Goal: Task Accomplishment & Management: Complete application form

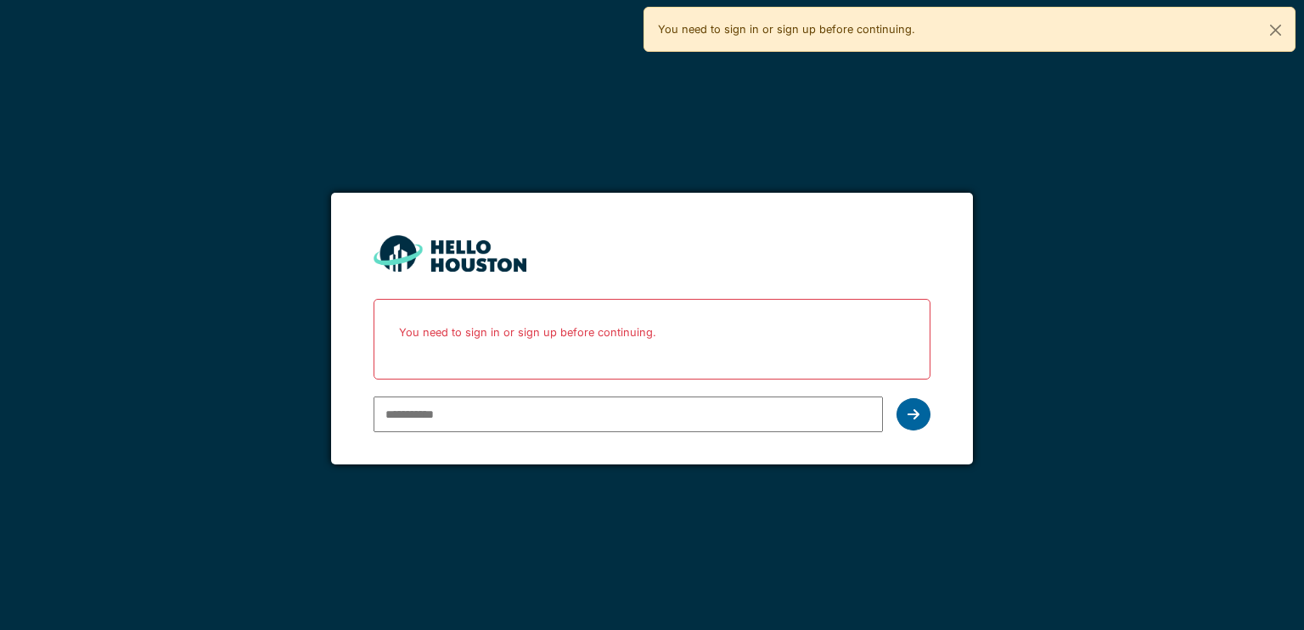
type input "**********"
click at [908, 416] on icon at bounding box center [914, 415] width 12 height 14
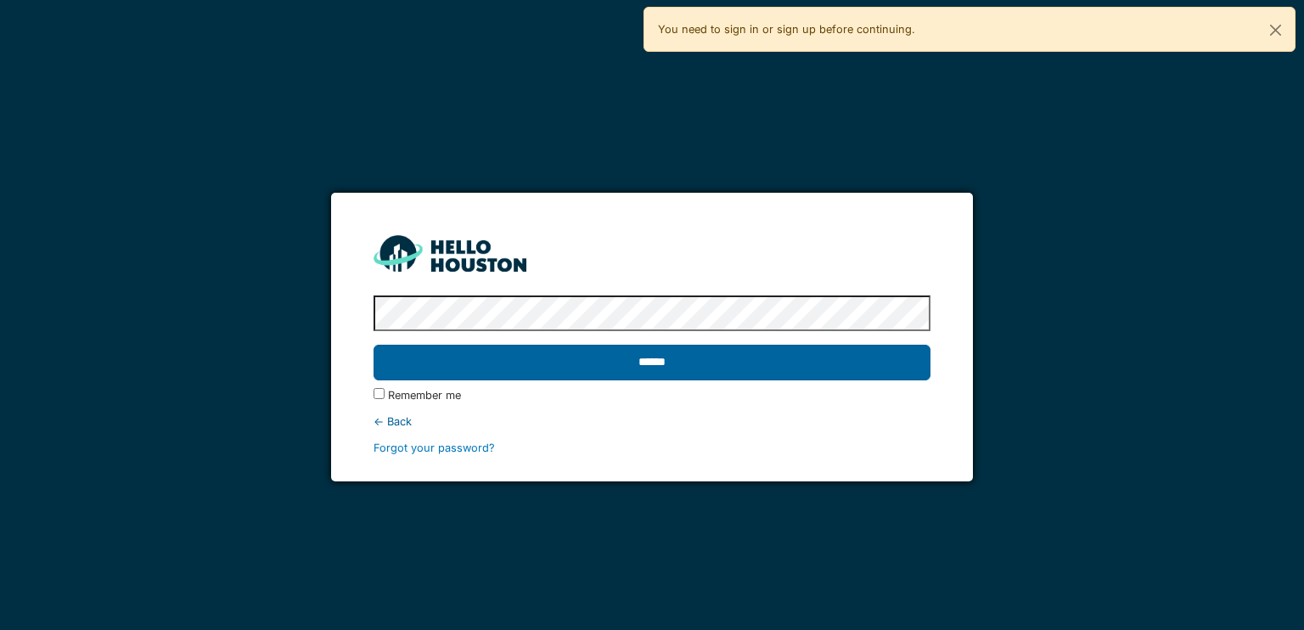
click at [747, 369] on input "******" at bounding box center [652, 363] width 556 height 36
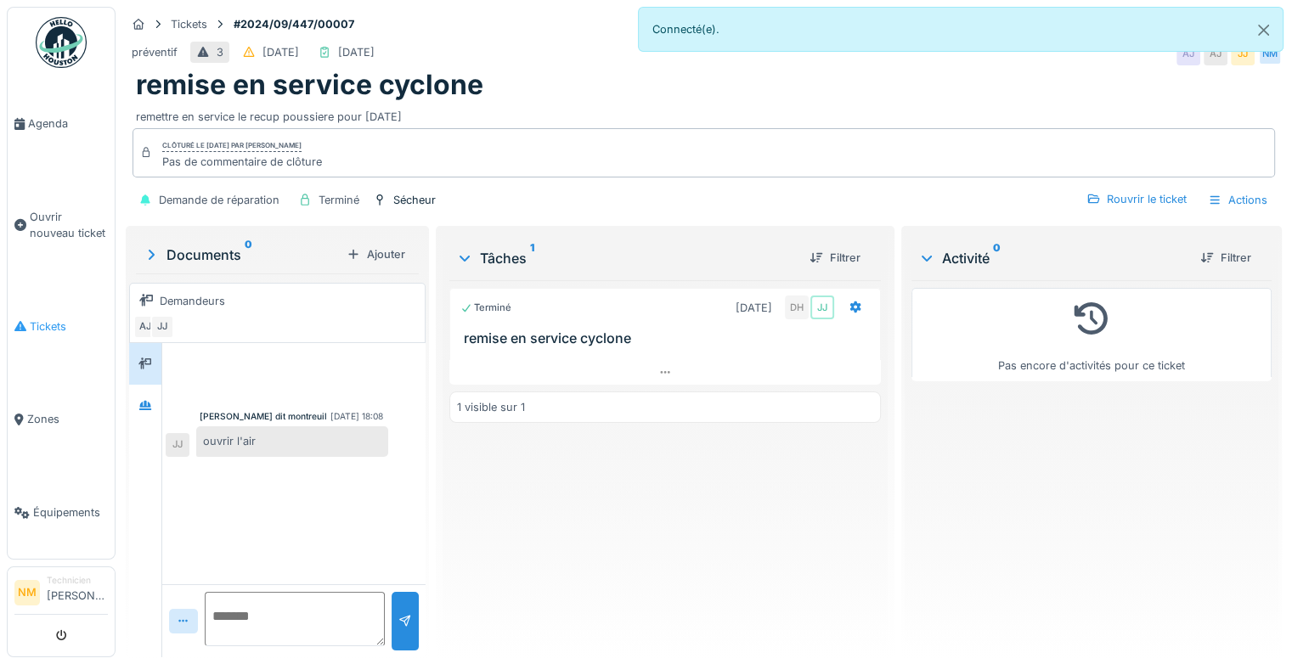
click at [53, 323] on span "Tickets" at bounding box center [69, 326] width 78 height 16
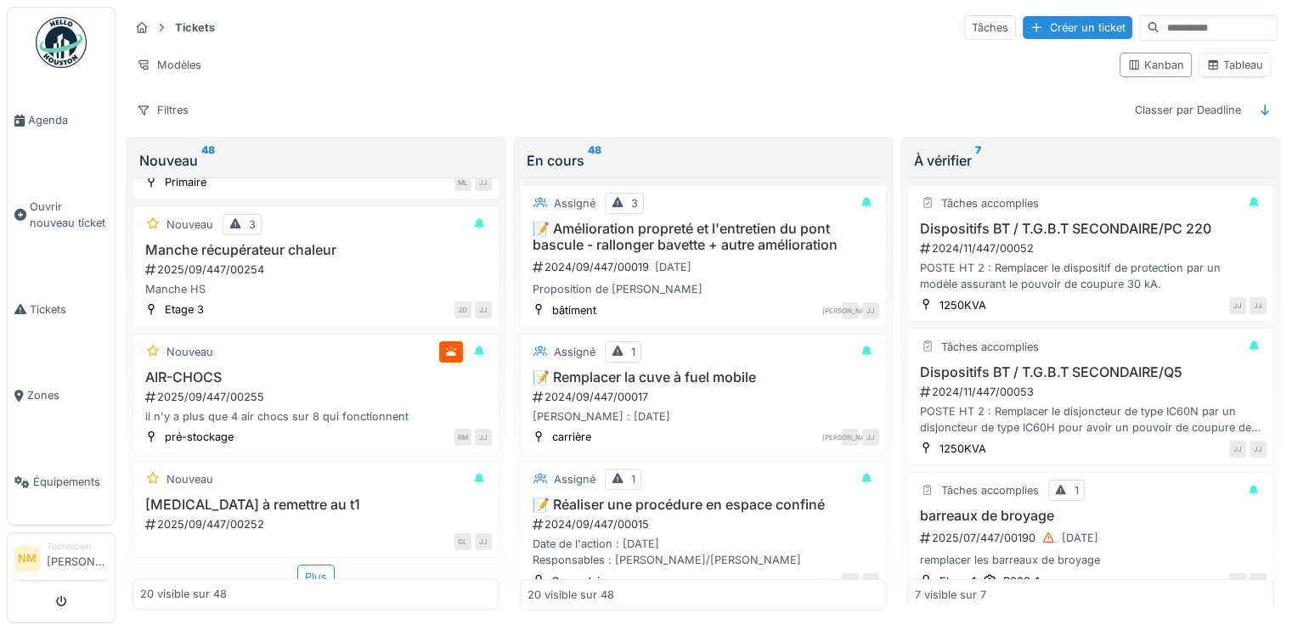
scroll to position [2249, 0]
click at [305, 568] on div "Plus" at bounding box center [315, 574] width 37 height 25
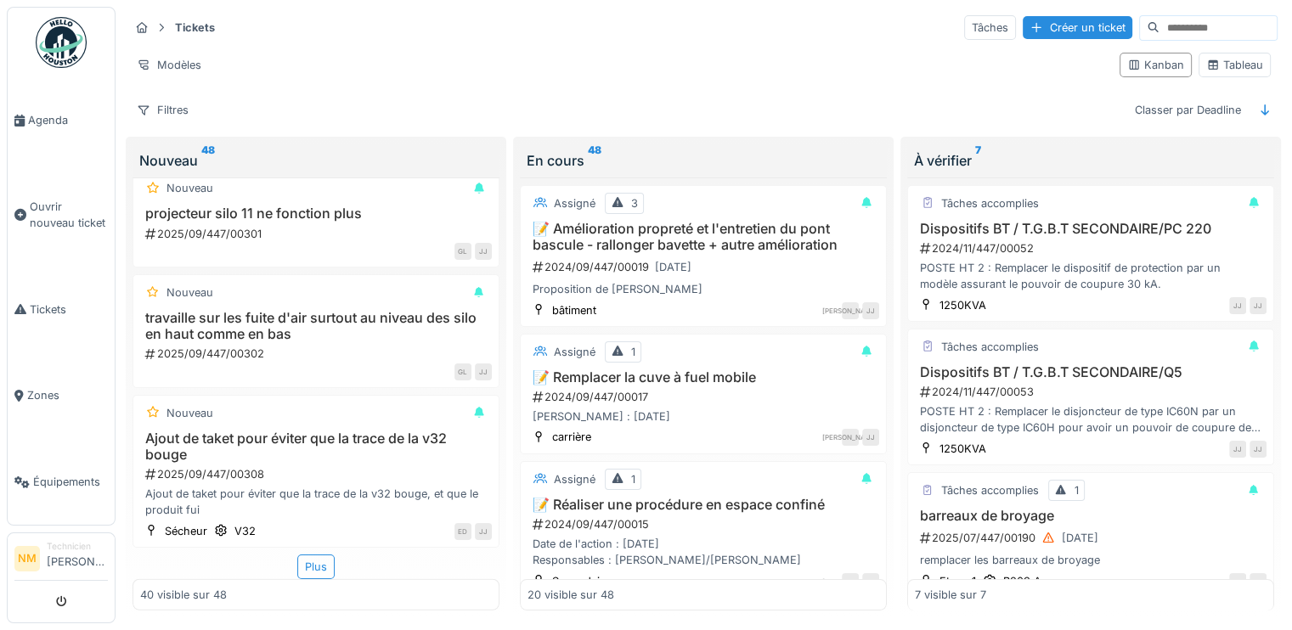
scroll to position [4448, 0]
click at [308, 562] on div "Plus" at bounding box center [315, 567] width 37 height 25
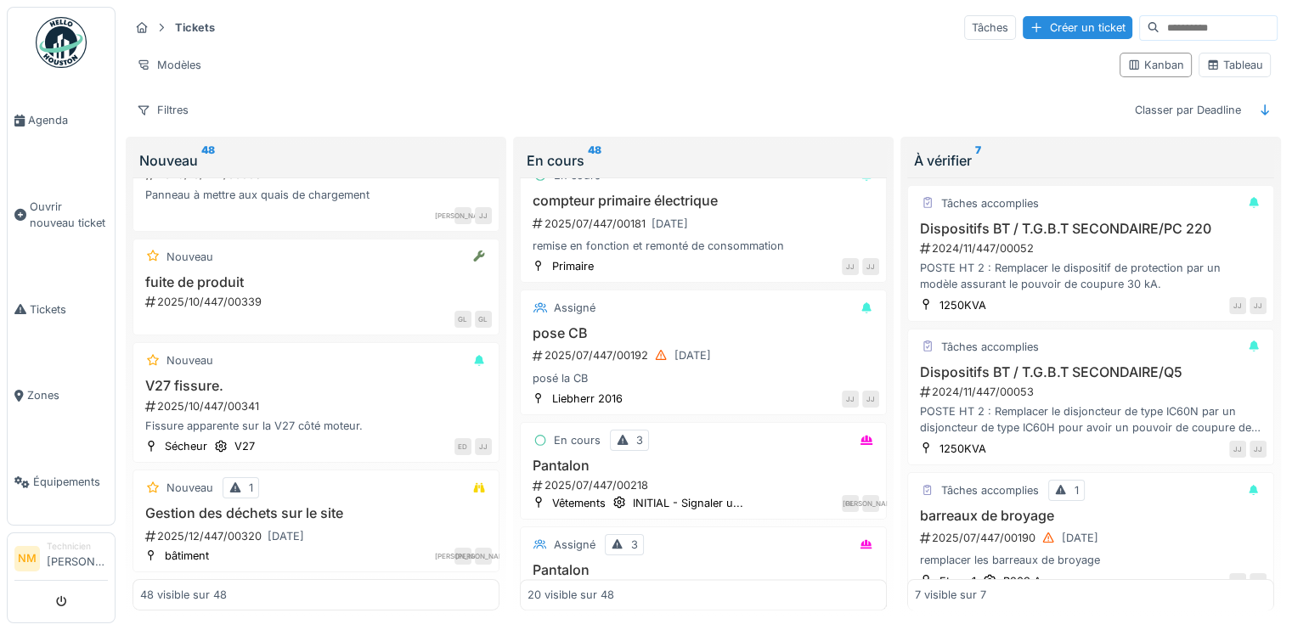
scroll to position [2219, 0]
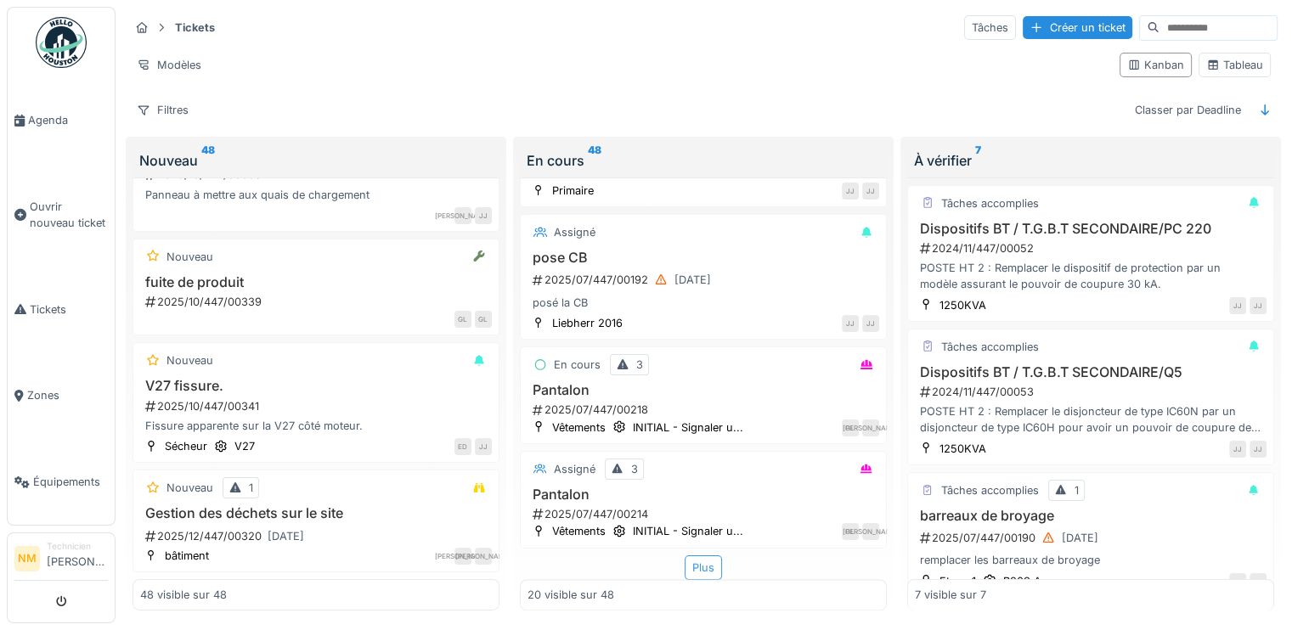
click at [684, 571] on div "Plus" at bounding box center [702, 567] width 37 height 25
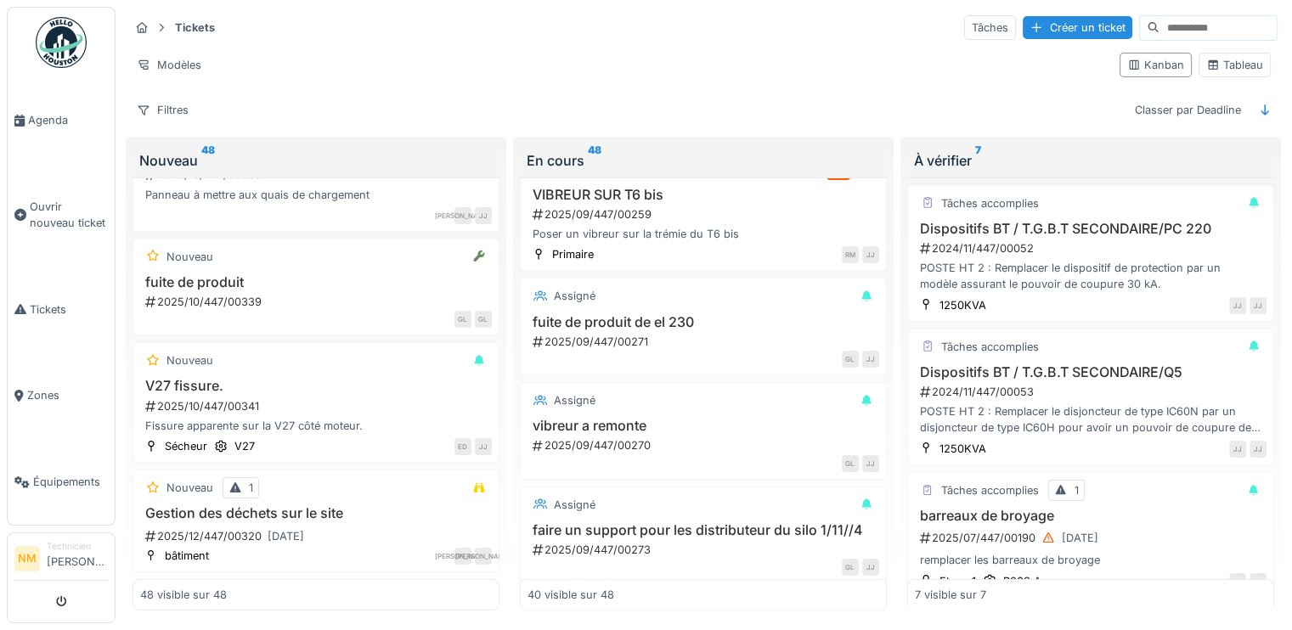
scroll to position [3163, 0]
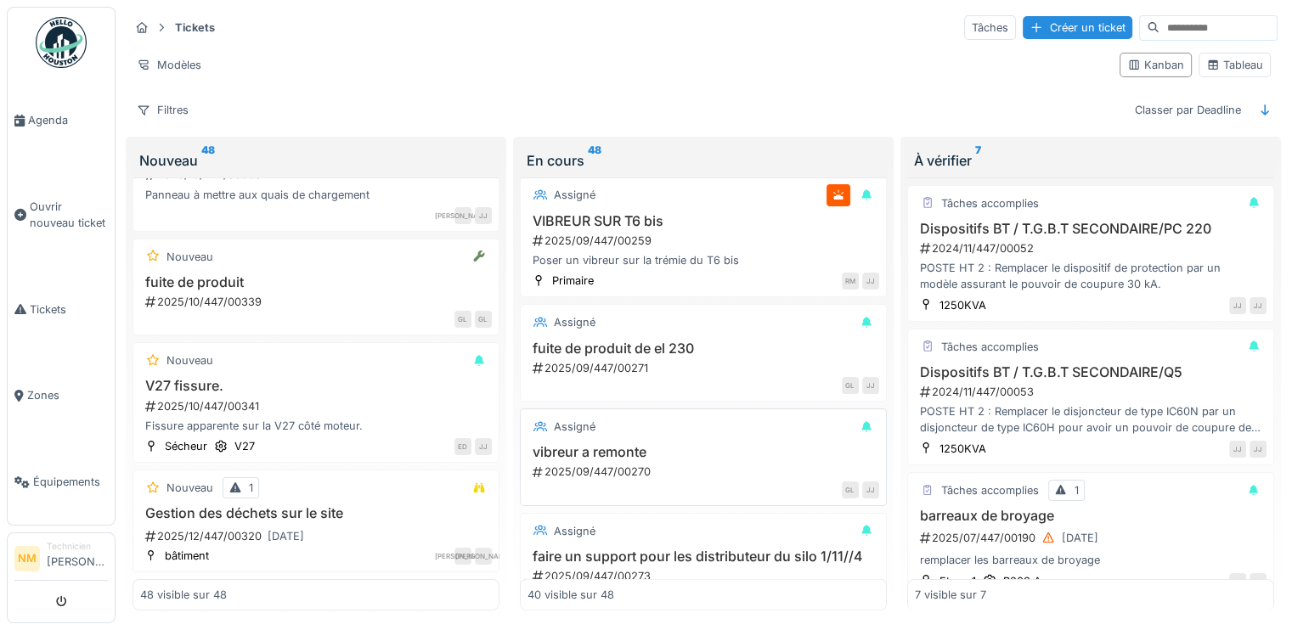
click at [584, 456] on h3 "vibreur a remonte" at bounding box center [703, 452] width 352 height 16
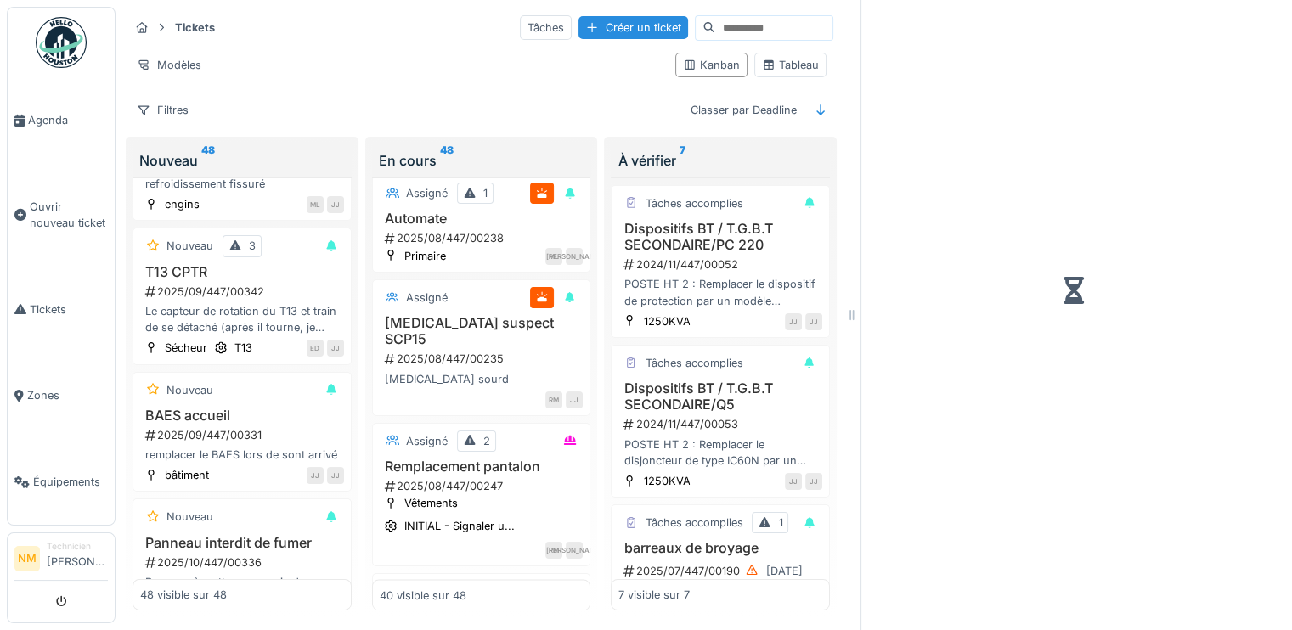
scroll to position [3557, 0]
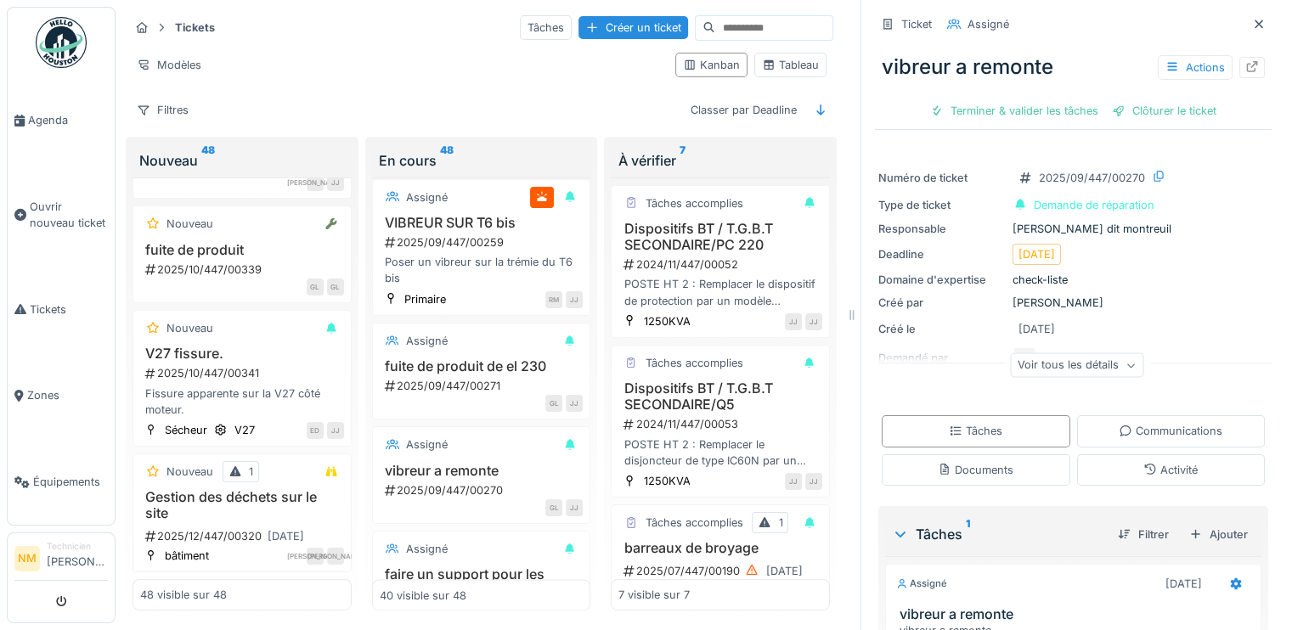
click at [1062, 370] on div "Voir tous les détails" at bounding box center [1076, 365] width 133 height 25
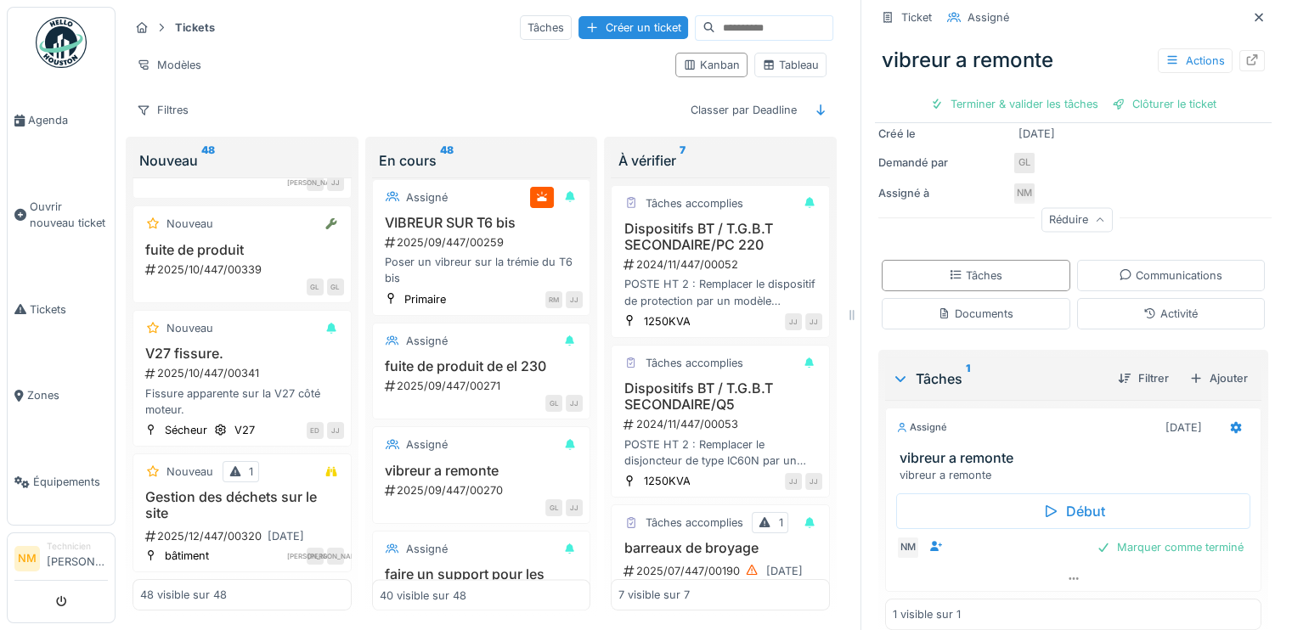
scroll to position [211, 0]
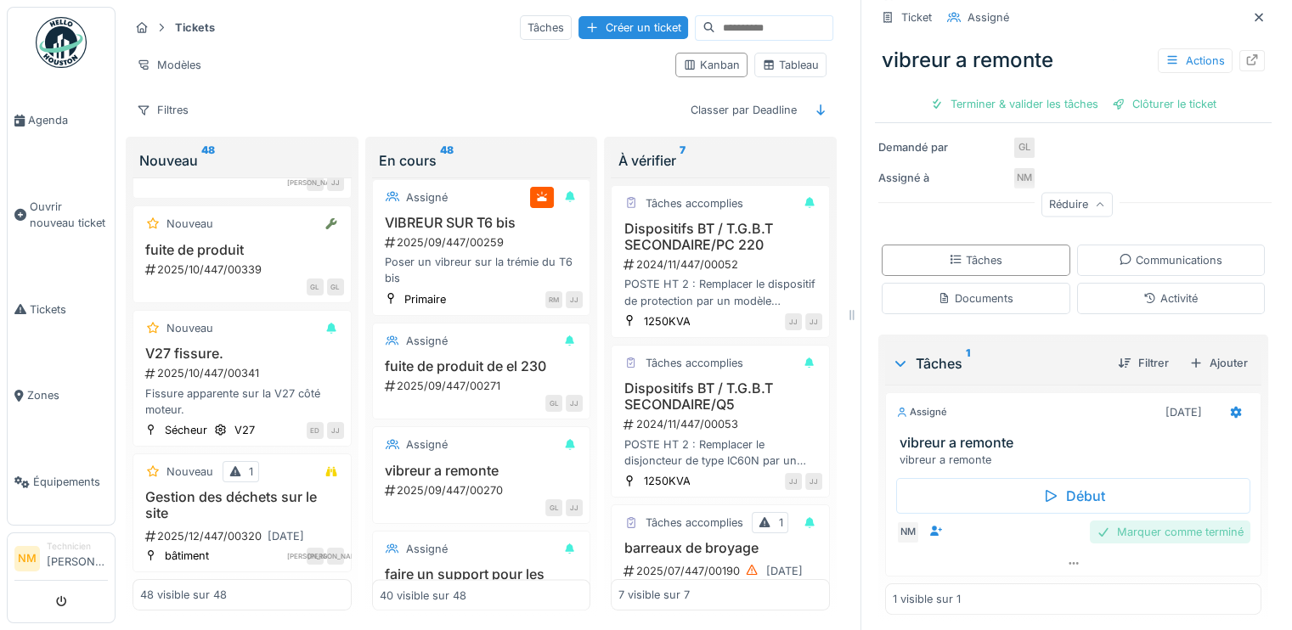
click at [1129, 527] on div "Marquer comme terminé" at bounding box center [1170, 532] width 161 height 23
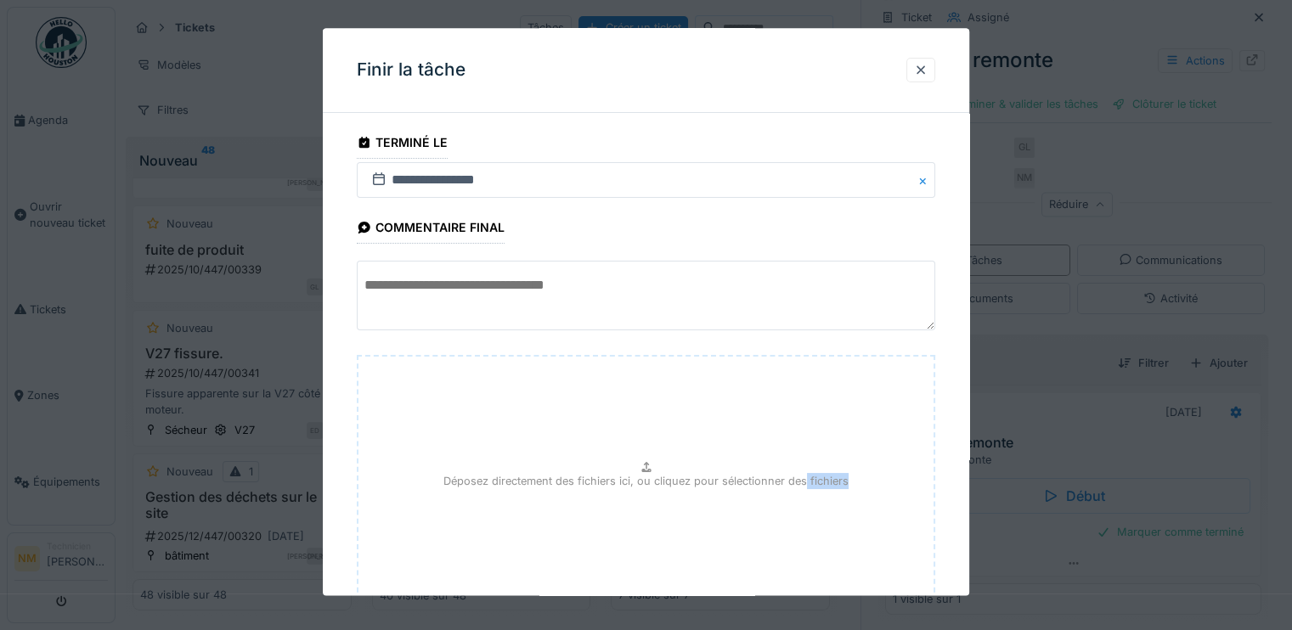
drag, startPoint x: 806, startPoint y: 496, endPoint x: 877, endPoint y: 436, distance: 93.4
click at [877, 436] on div "Déposez directement des fichiers ici, ou cliquez pour sélectionner des fichiers" at bounding box center [646, 483] width 578 height 255
click at [815, 318] on textarea at bounding box center [646, 297] width 578 height 70
click at [790, 307] on textarea at bounding box center [646, 297] width 578 height 70
type textarea "***"
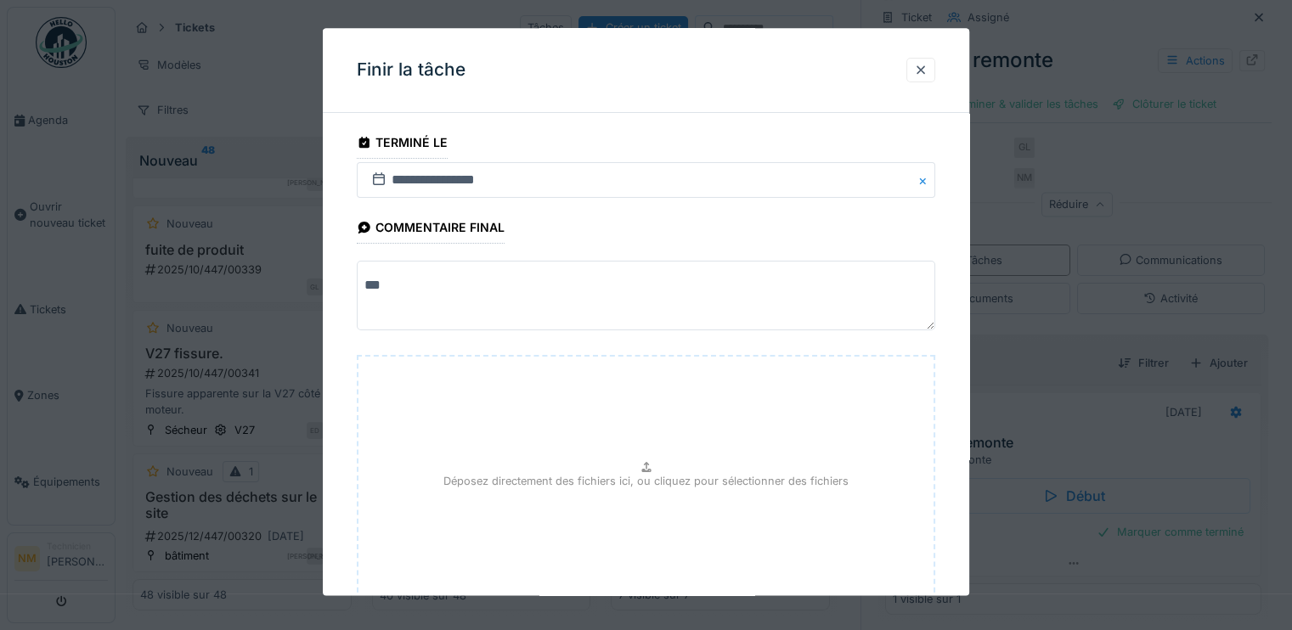
drag, startPoint x: 965, startPoint y: 331, endPoint x: 917, endPoint y: 395, distance: 79.5
click at [917, 395] on div "**********" at bounding box center [646, 424] width 646 height 594
click at [859, 500] on div "Déposez directement des fichiers ici, ou cliquez pour sélectionner des fichiers" at bounding box center [646, 483] width 578 height 255
click at [924, 76] on div at bounding box center [921, 70] width 14 height 16
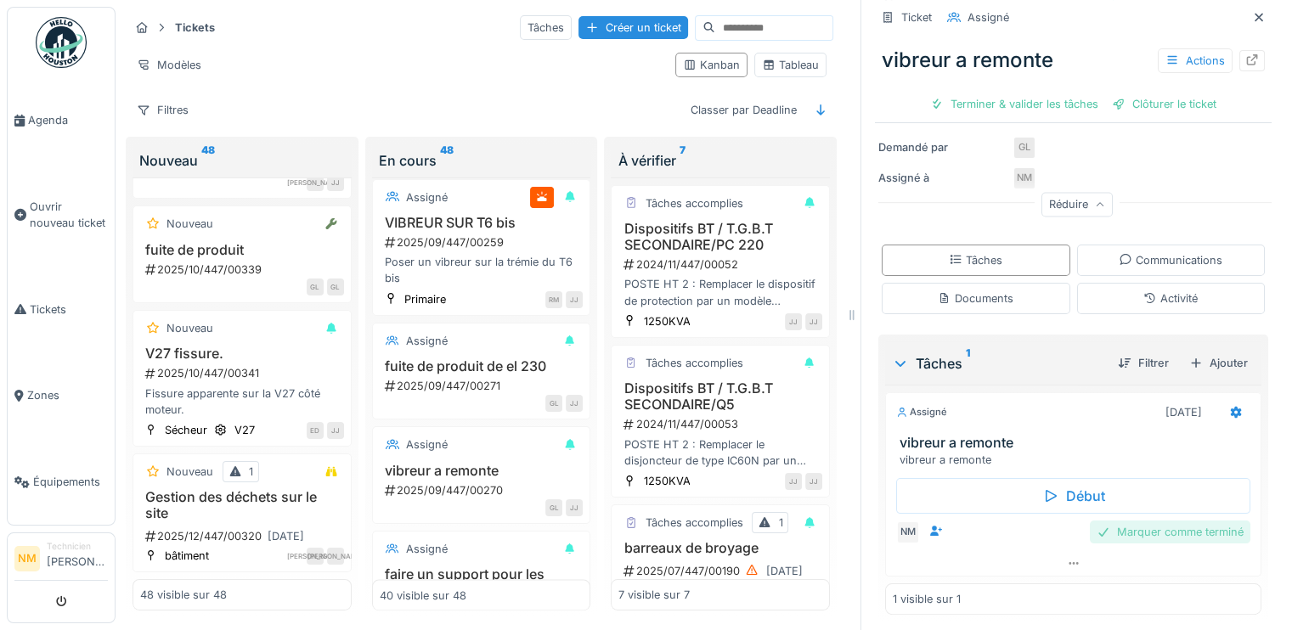
click at [1136, 527] on div "Marquer comme terminé" at bounding box center [1170, 532] width 161 height 23
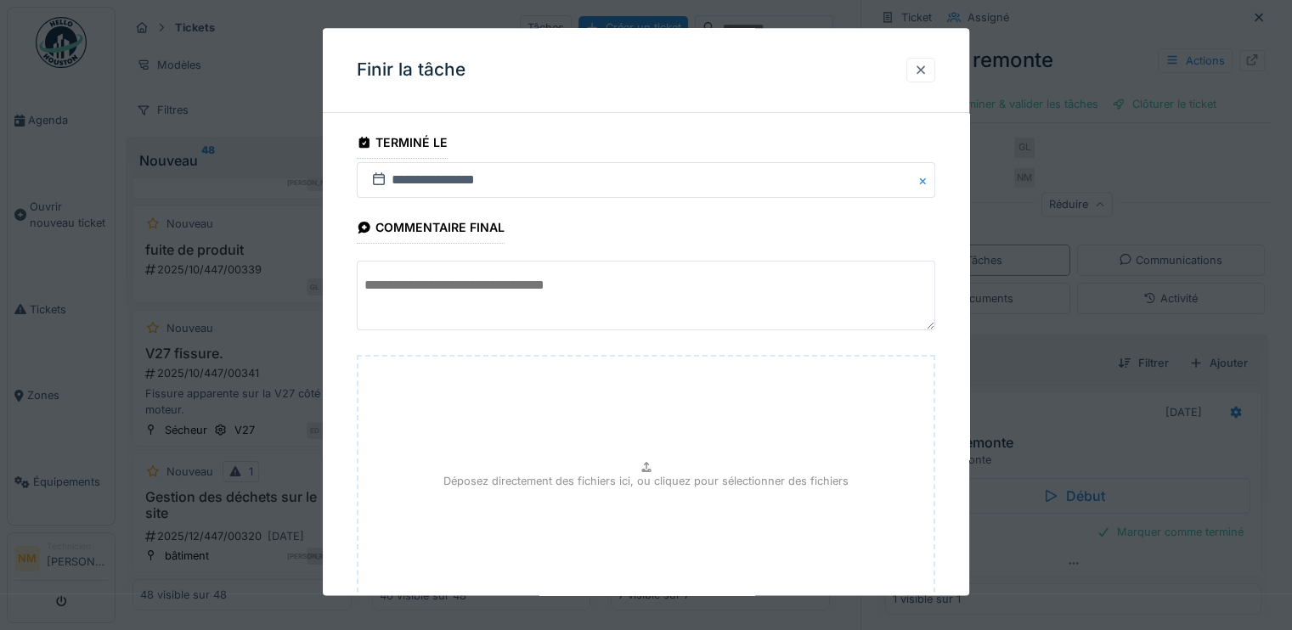
click at [935, 66] on div at bounding box center [920, 70] width 29 height 25
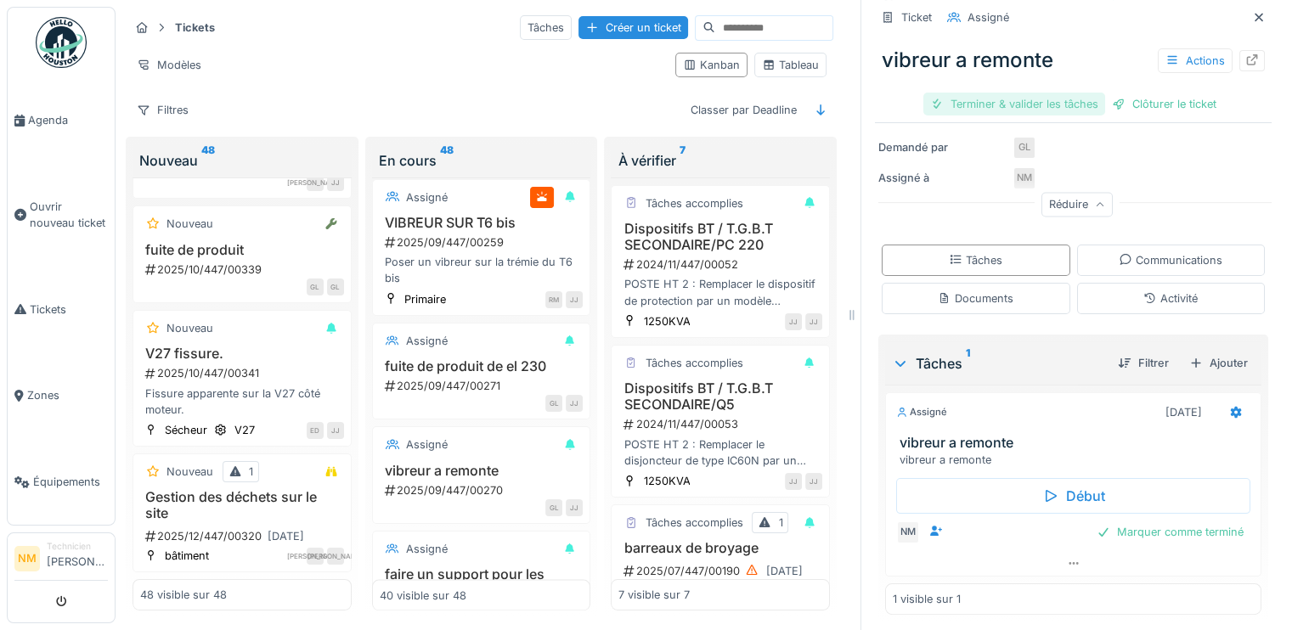
click at [973, 93] on div "Terminer & valider les tâches" at bounding box center [1014, 104] width 182 height 23
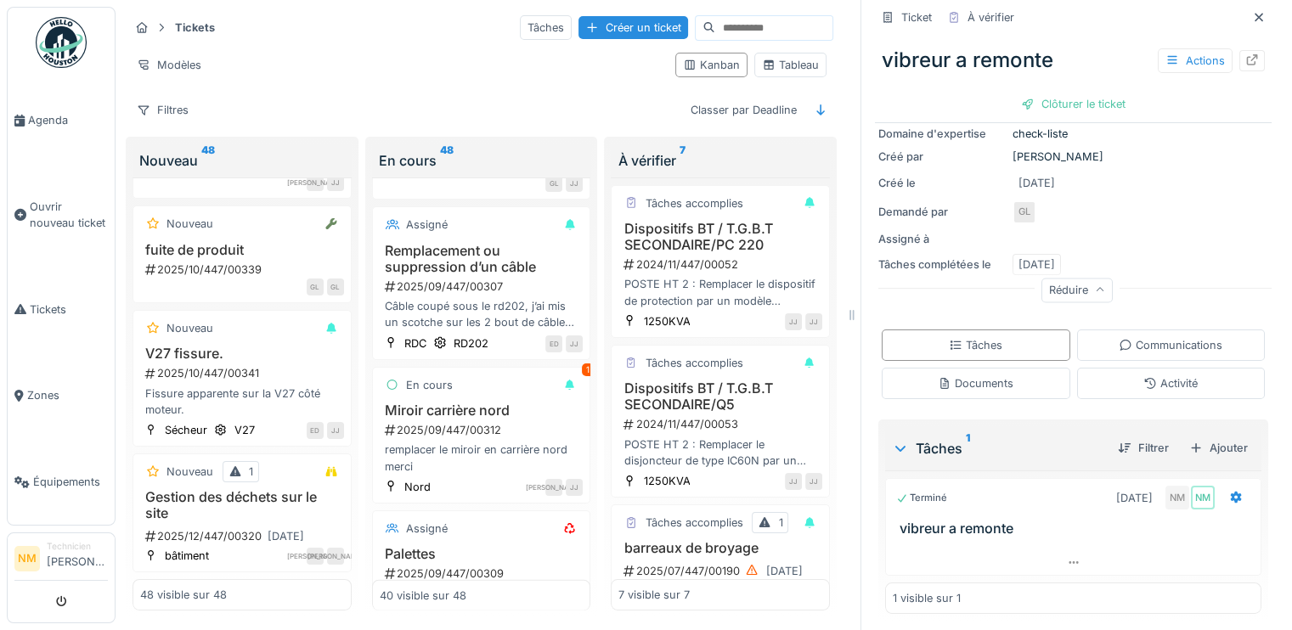
scroll to position [4538, 0]
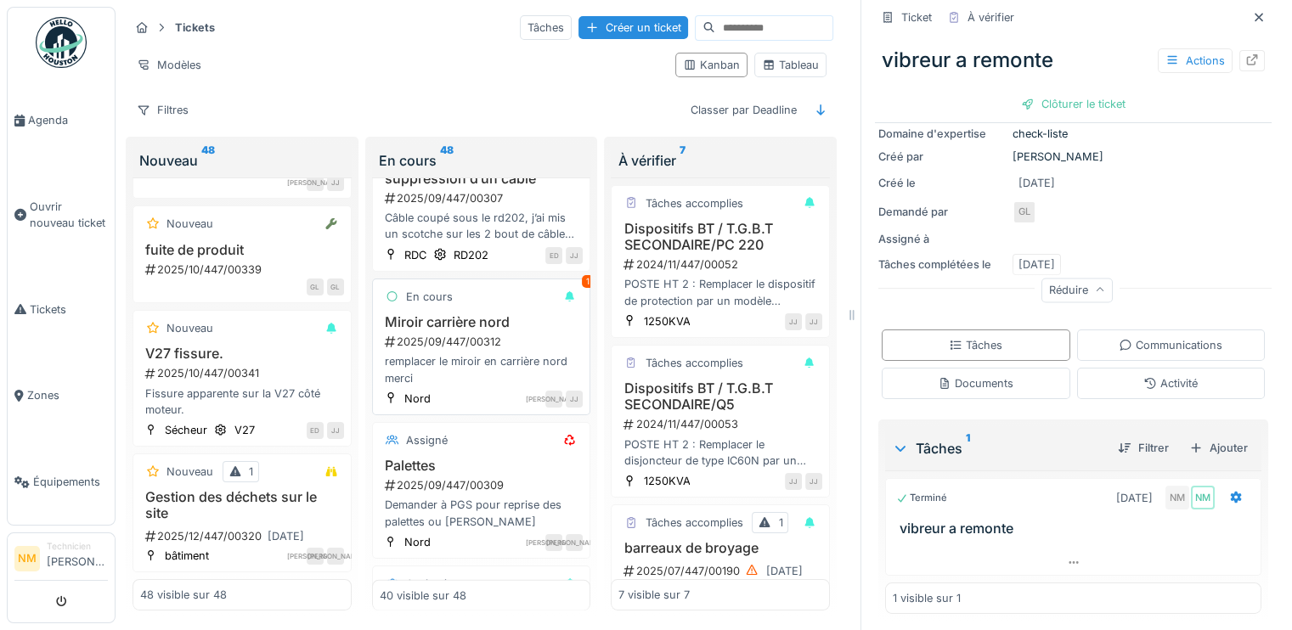
click at [419, 335] on div "2025/09/447/00312" at bounding box center [483, 342] width 200 height 16
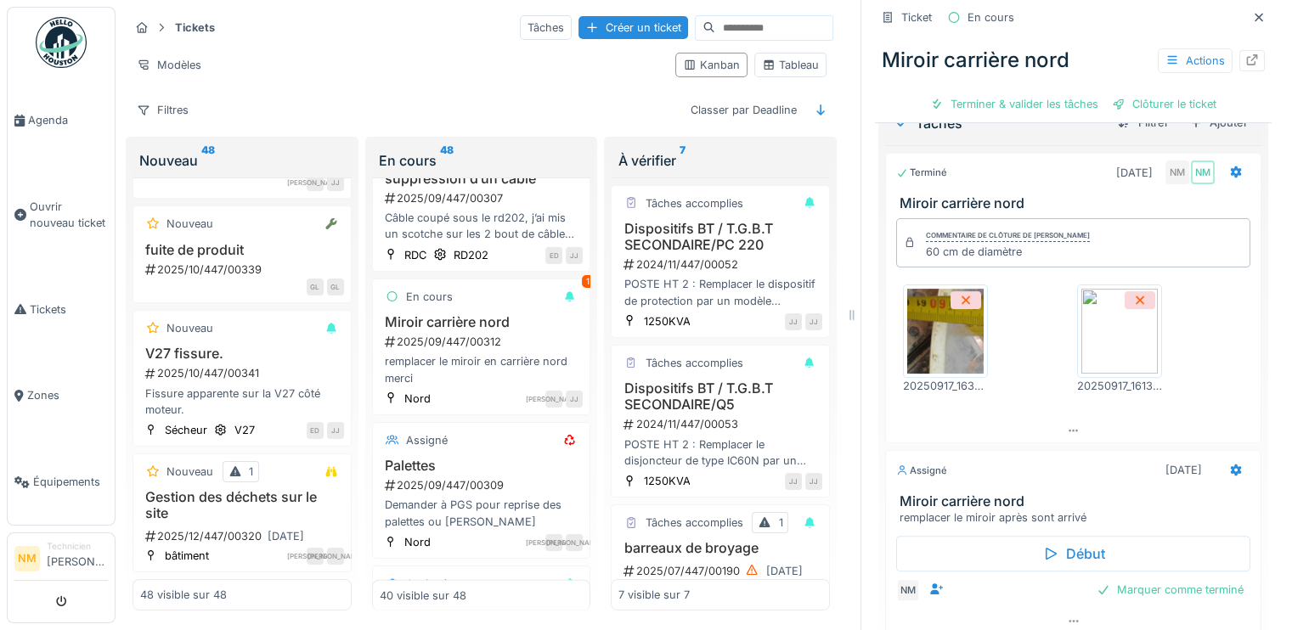
scroll to position [549, 0]
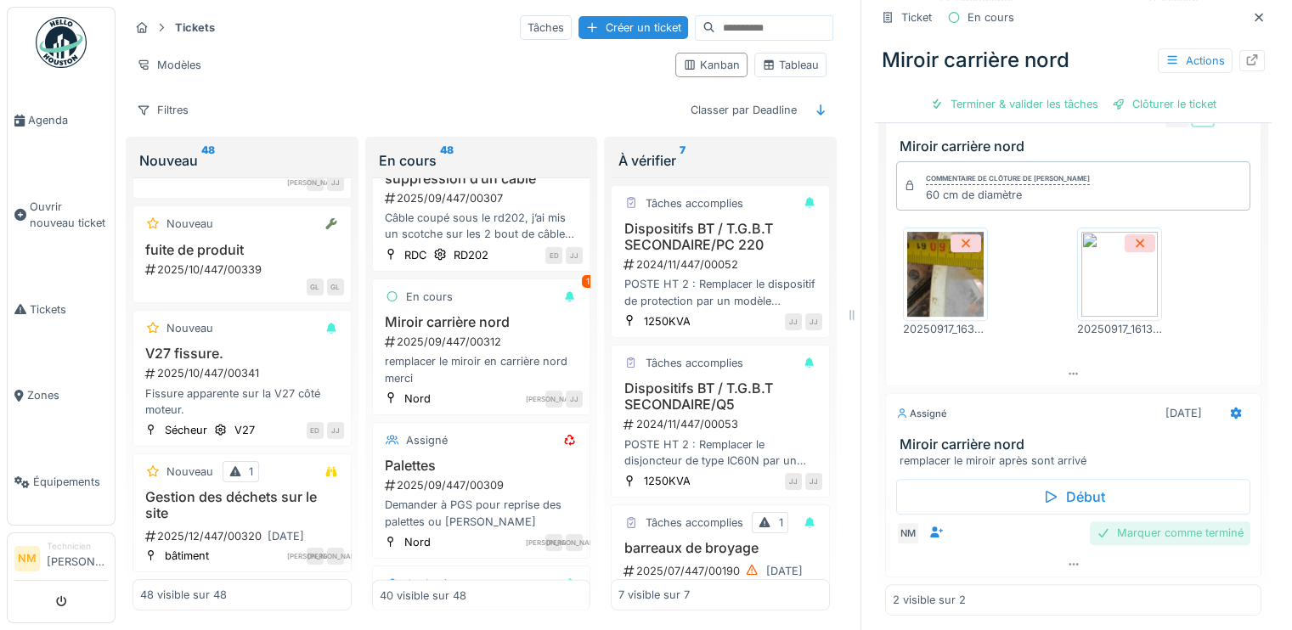
click at [1167, 538] on div "Marquer comme terminé" at bounding box center [1170, 532] width 161 height 23
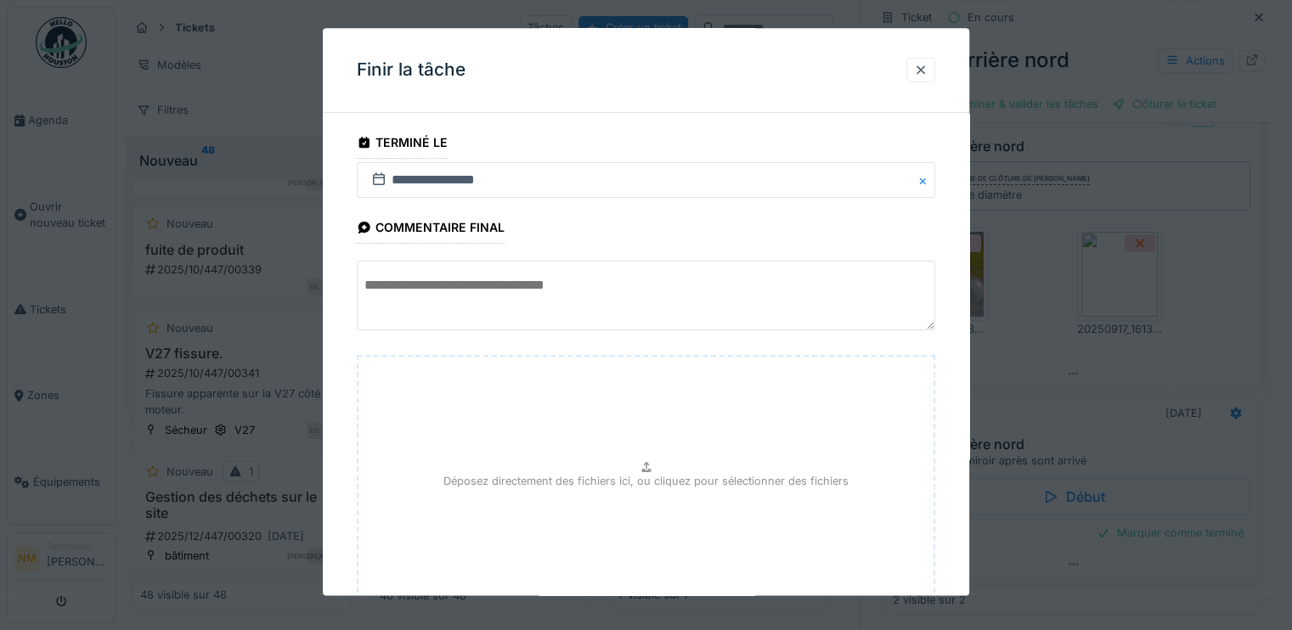
click at [897, 534] on div "Déposez directement des fichiers ici, ou cliquez pour sélectionner des fichiers" at bounding box center [646, 483] width 578 height 255
click at [582, 290] on textarea at bounding box center [646, 297] width 578 height 70
type textarea "***"
click at [926, 82] on div at bounding box center [920, 70] width 29 height 25
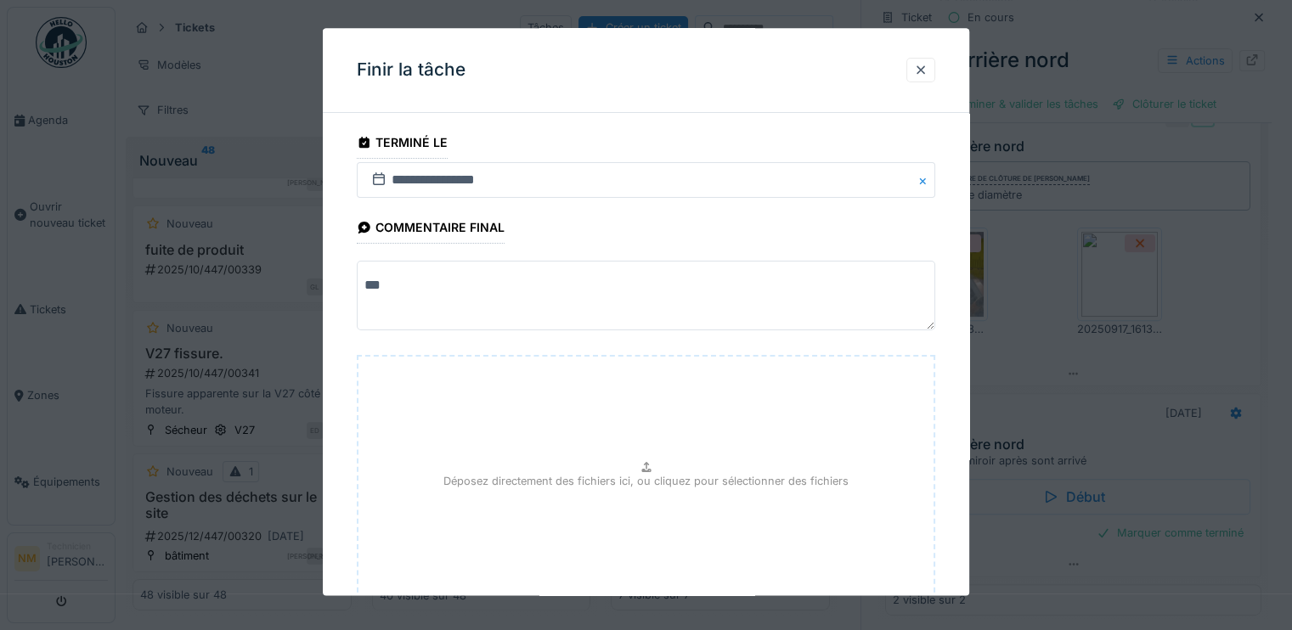
click at [1029, 95] on div "Terminer & valider les tâches" at bounding box center [1014, 104] width 182 height 23
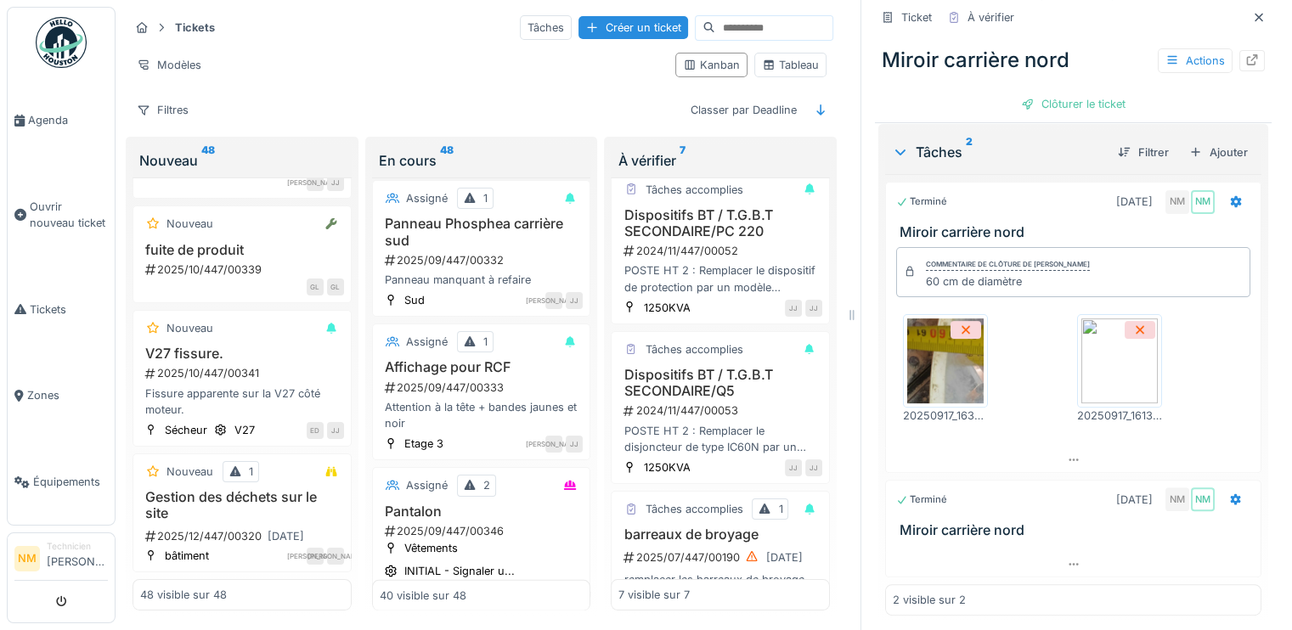
scroll to position [5188, 0]
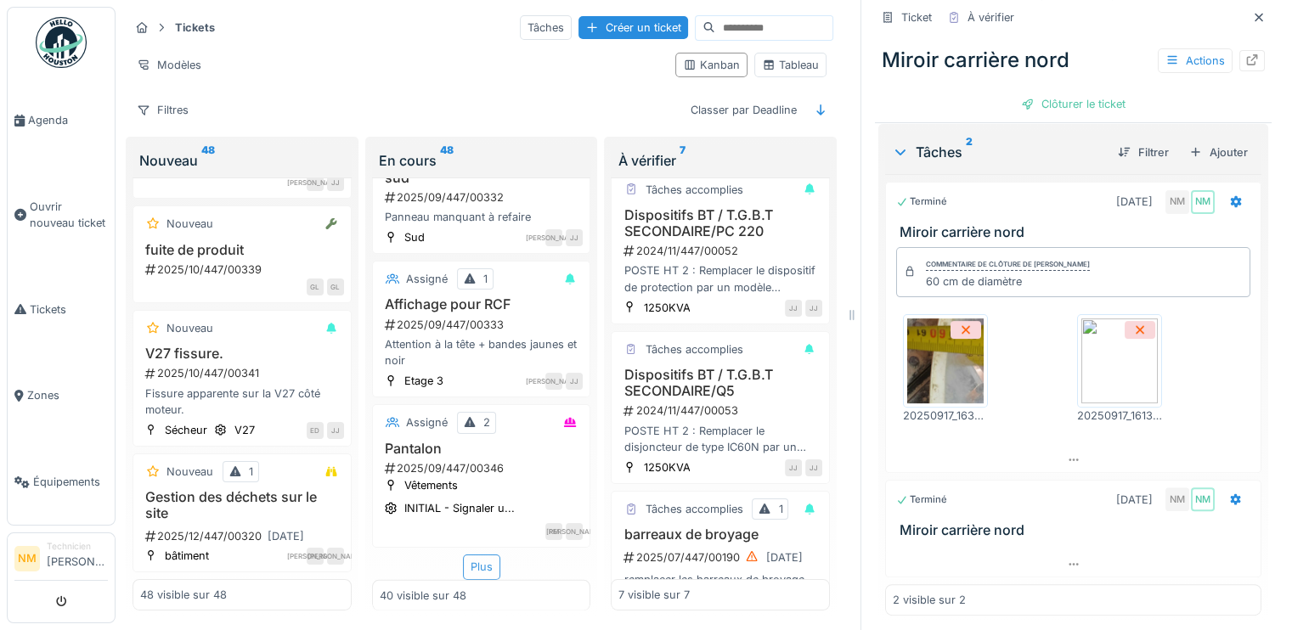
click at [463, 555] on div "Plus" at bounding box center [481, 567] width 37 height 25
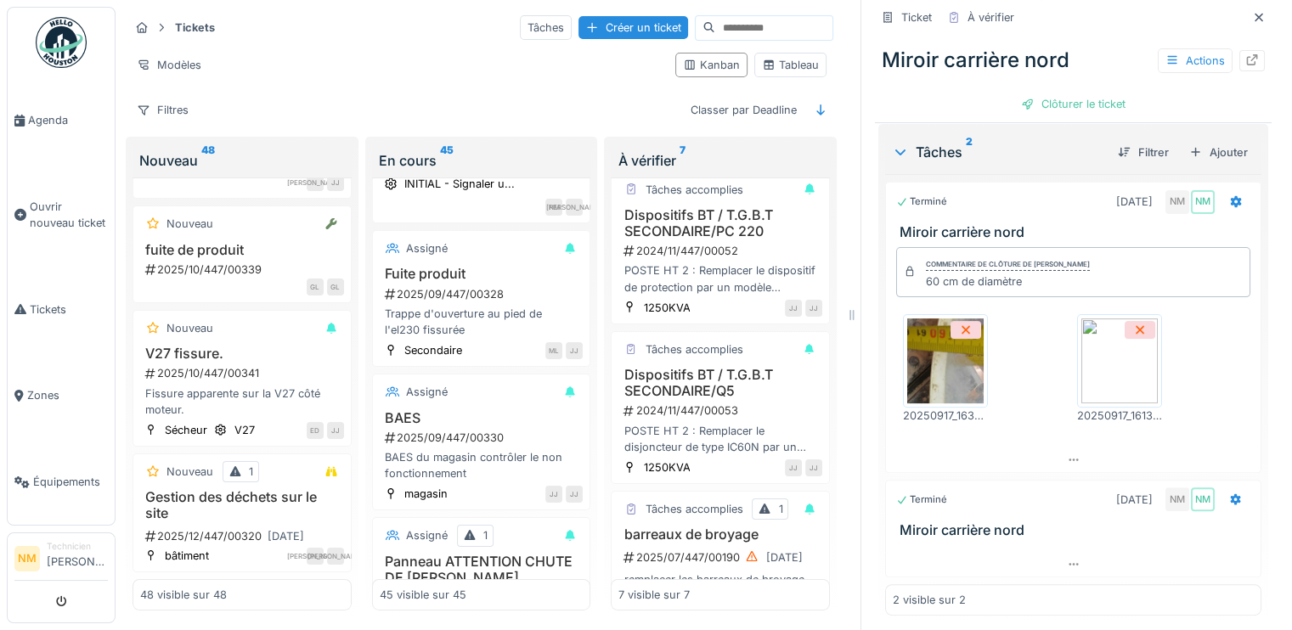
scroll to position [5812, 0]
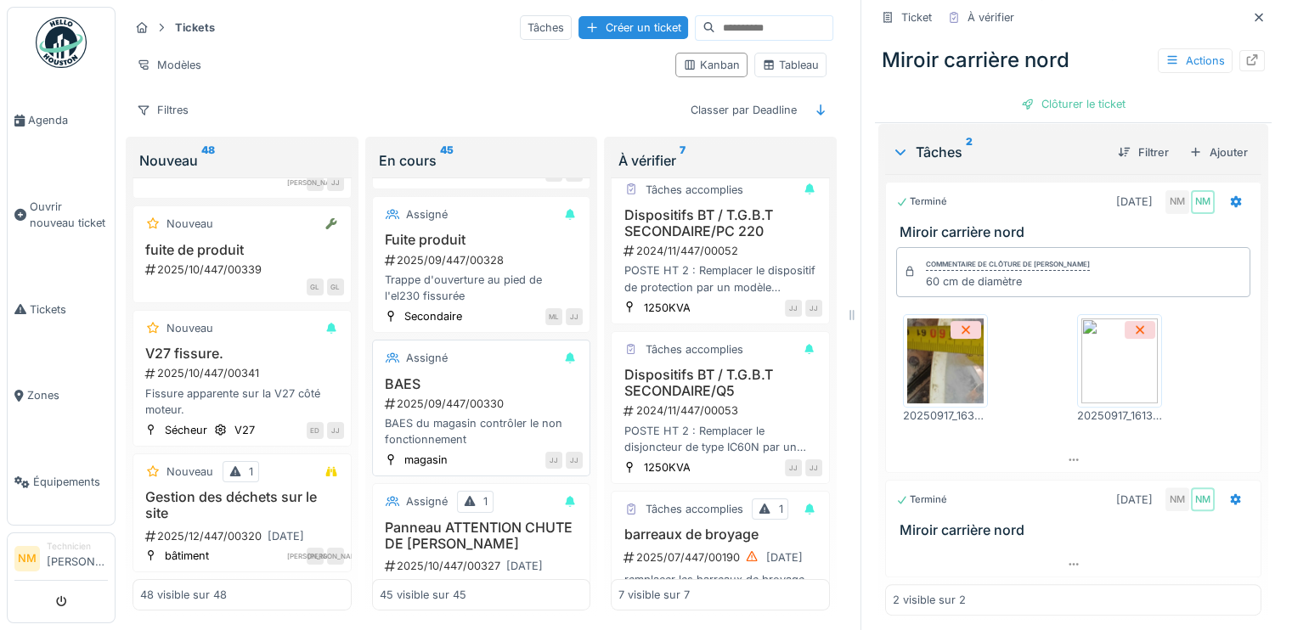
click at [448, 412] on div "2025/09/447/00330" at bounding box center [483, 404] width 200 height 16
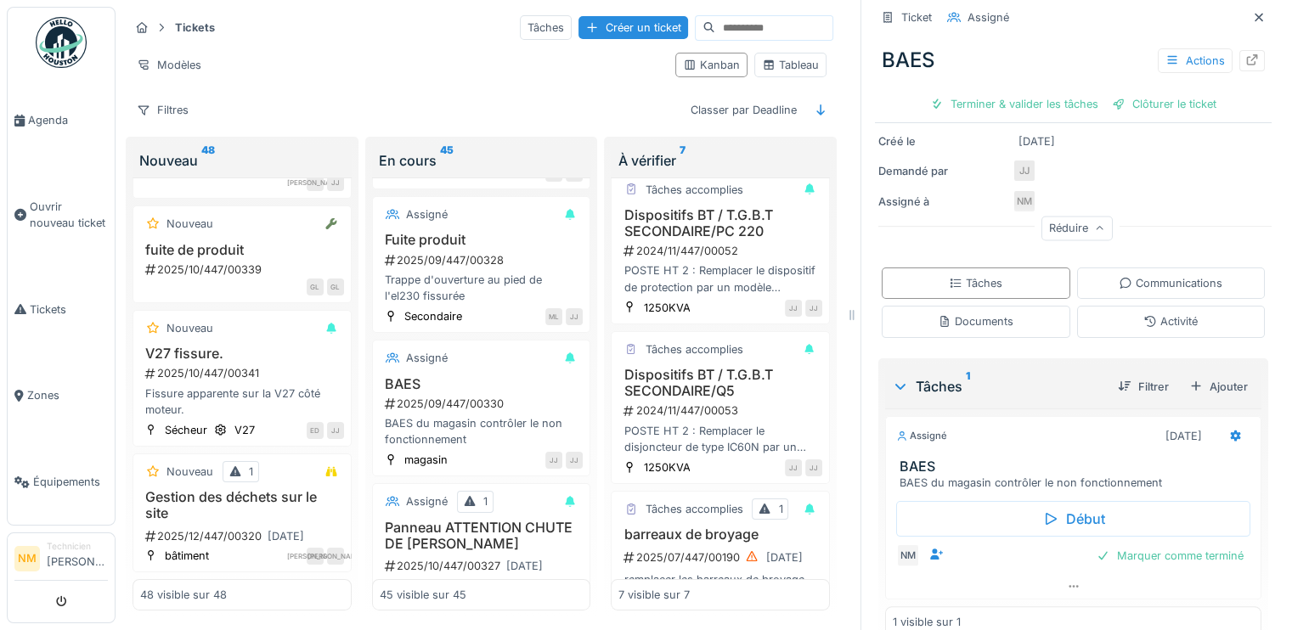
scroll to position [279, 0]
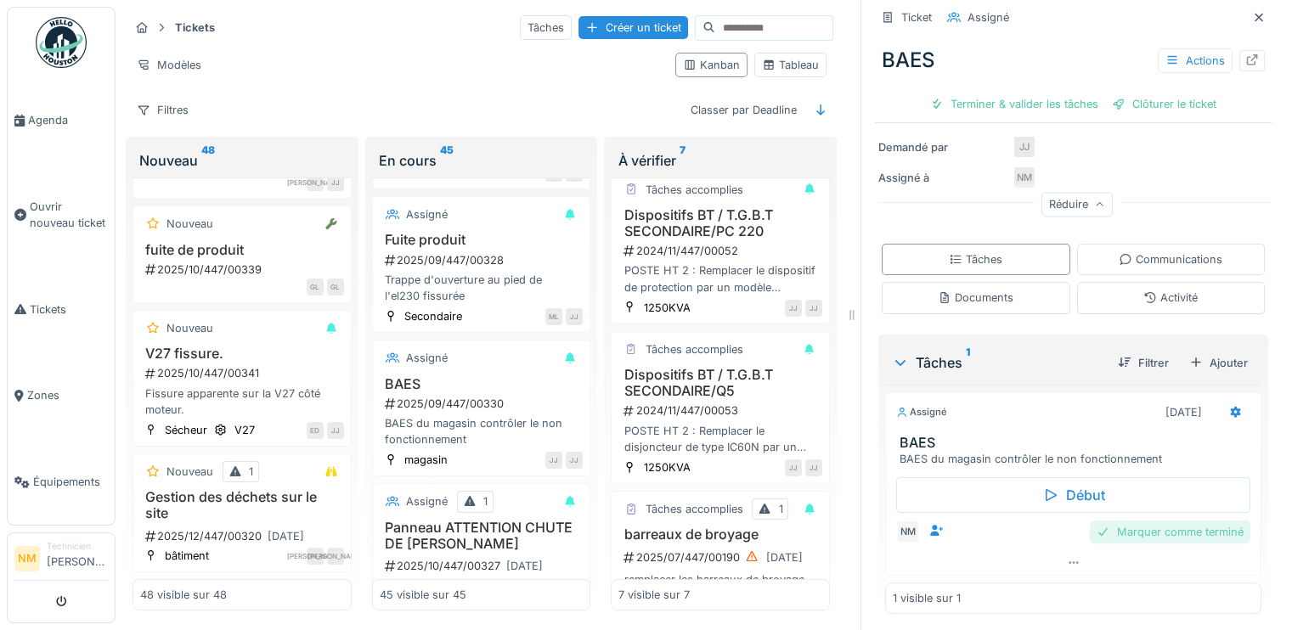
click at [1213, 534] on div "Marquer comme terminé" at bounding box center [1170, 532] width 161 height 23
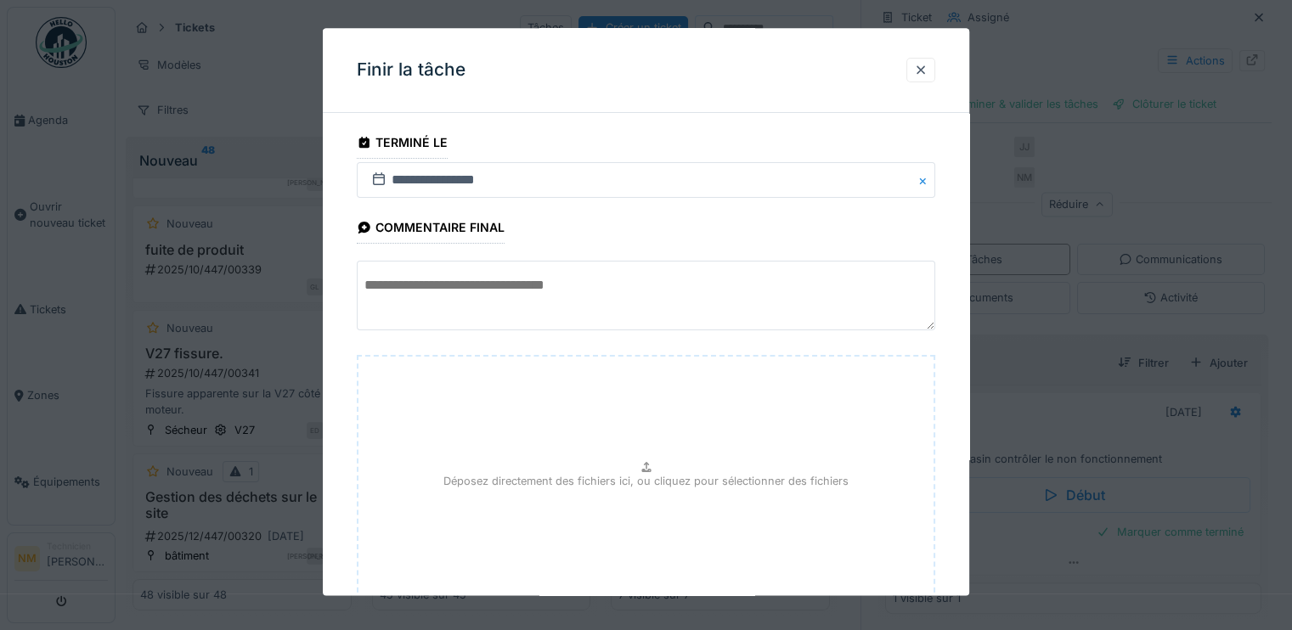
click at [789, 287] on textarea at bounding box center [646, 297] width 578 height 70
click at [925, 65] on div at bounding box center [921, 70] width 14 height 16
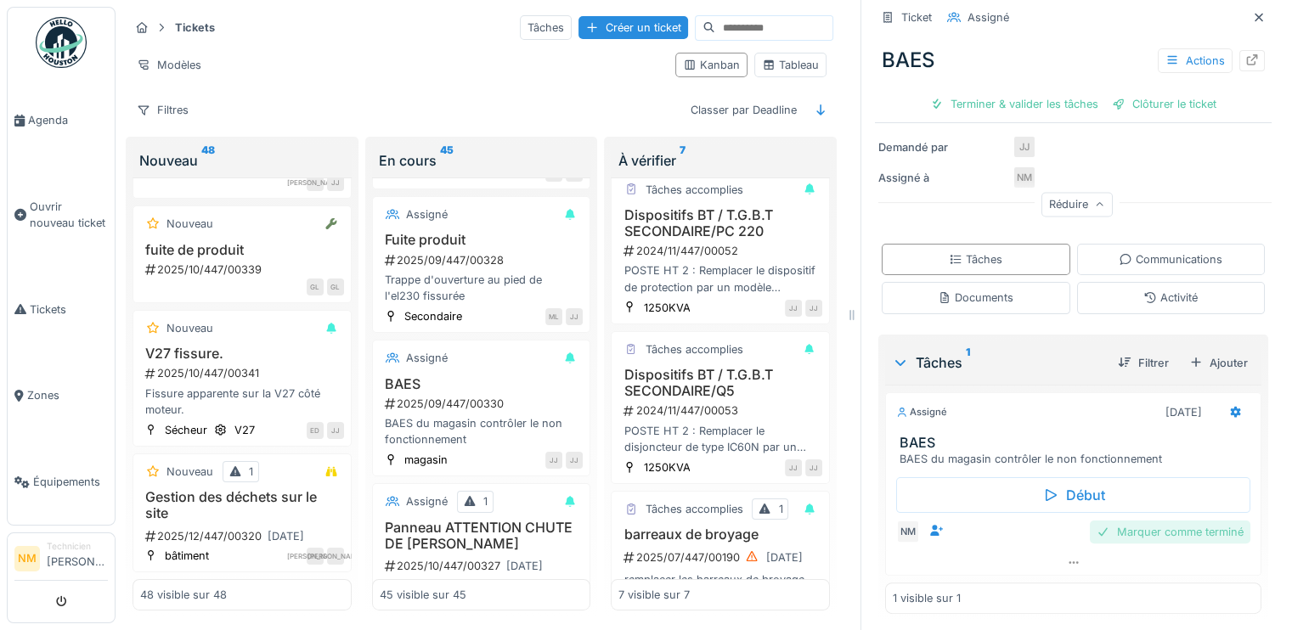
click at [1180, 527] on div "Marquer comme terminé" at bounding box center [1170, 532] width 161 height 23
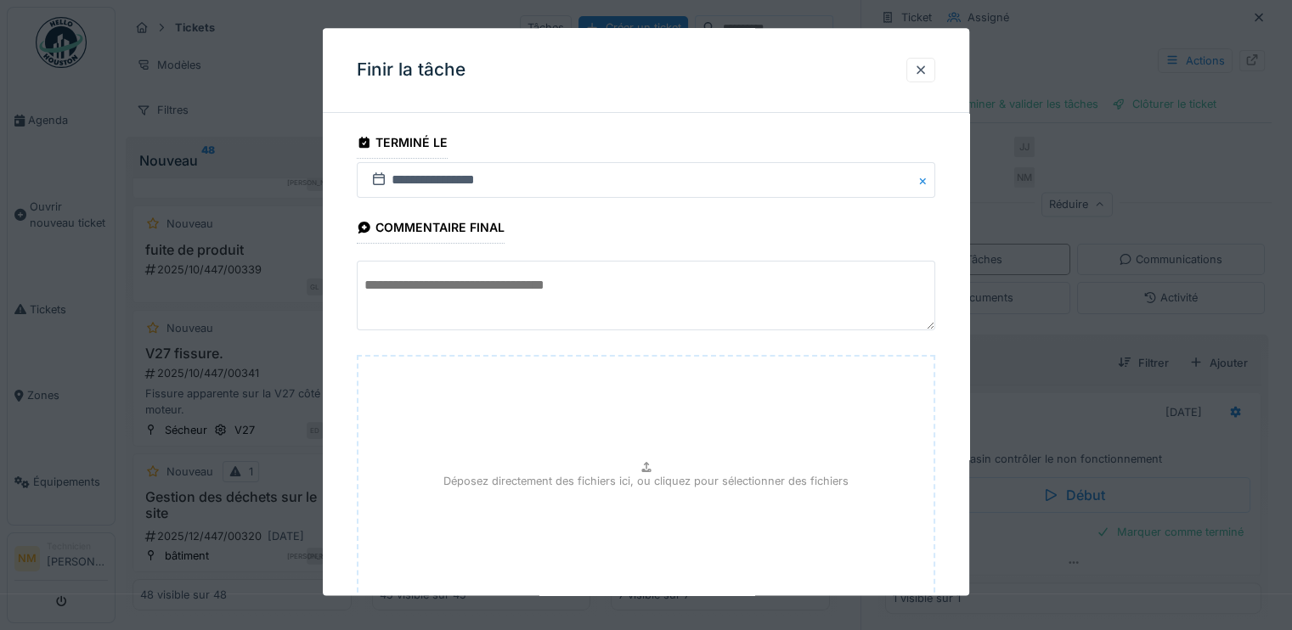
drag, startPoint x: 964, startPoint y: 464, endPoint x: 965, endPoint y: 423, distance: 40.8
click at [965, 423] on div "**********" at bounding box center [646, 424] width 646 height 594
click at [935, 331] on div at bounding box center [646, 299] width 578 height 74
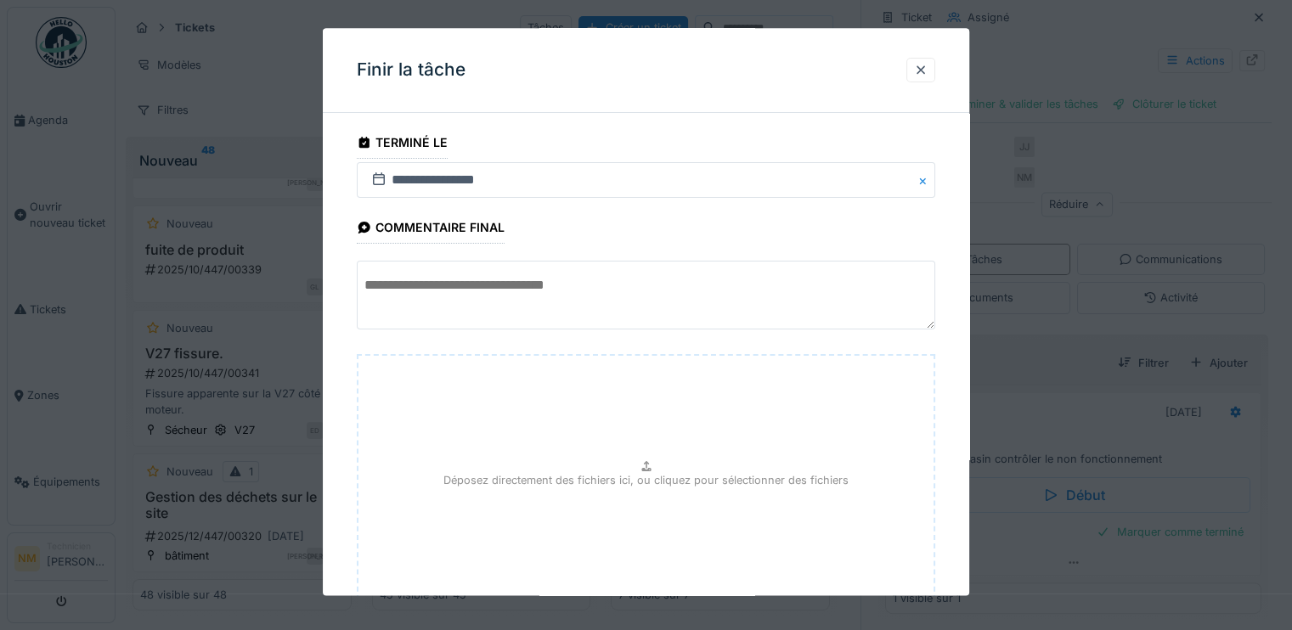
click at [935, 324] on textarea at bounding box center [646, 296] width 578 height 69
drag, startPoint x: 938, startPoint y: 324, endPoint x: 919, endPoint y: 307, distance: 25.2
click at [919, 307] on textarea at bounding box center [646, 288] width 578 height 52
click at [926, 345] on div "Déposez directement des fichiers ici, ou cliquez pour sélectionner des fichiers" at bounding box center [646, 465] width 578 height 255
click at [635, 160] on fieldset "**********" at bounding box center [646, 398] width 578 height 542
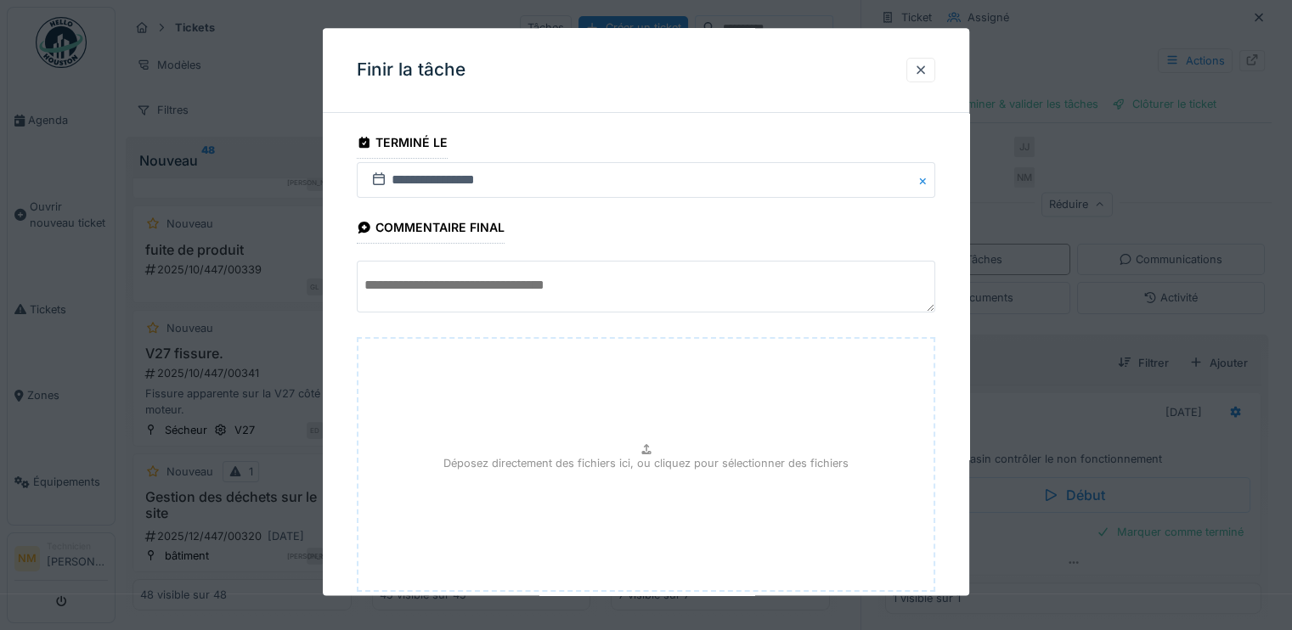
click at [631, 278] on textarea at bounding box center [646, 288] width 578 height 52
type textarea "***"
click at [927, 75] on div at bounding box center [921, 70] width 14 height 16
click at [978, 100] on div "Terminer & valider les tâches" at bounding box center [1014, 104] width 182 height 23
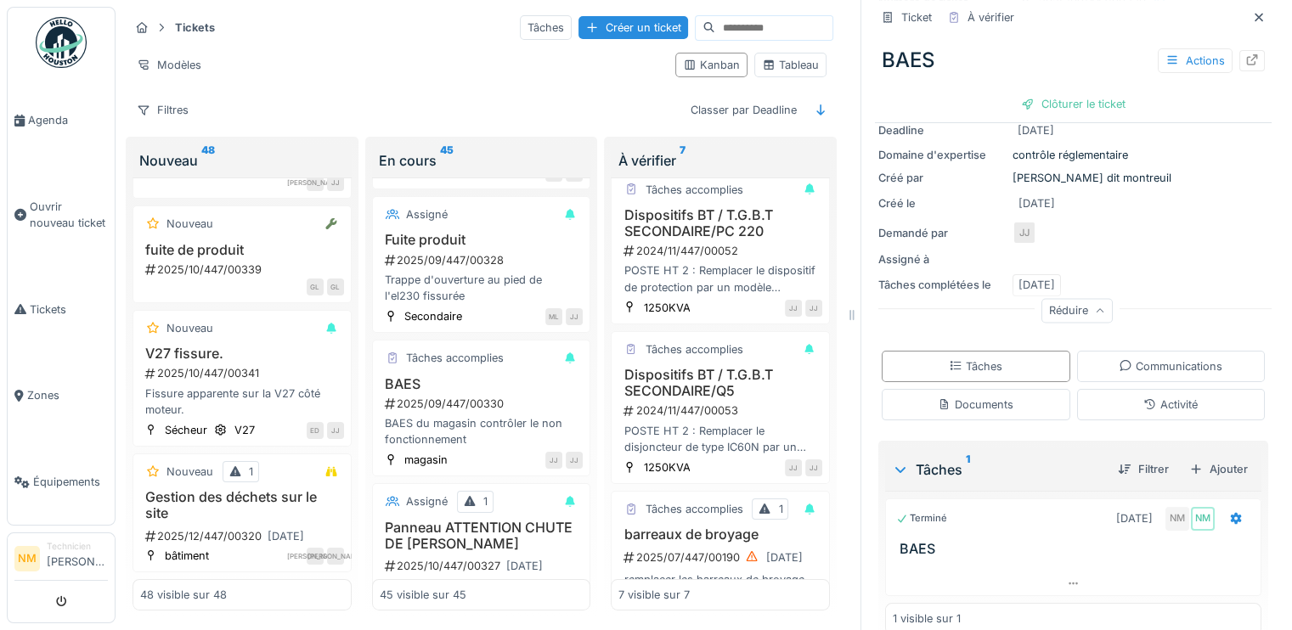
scroll to position [5914, 0]
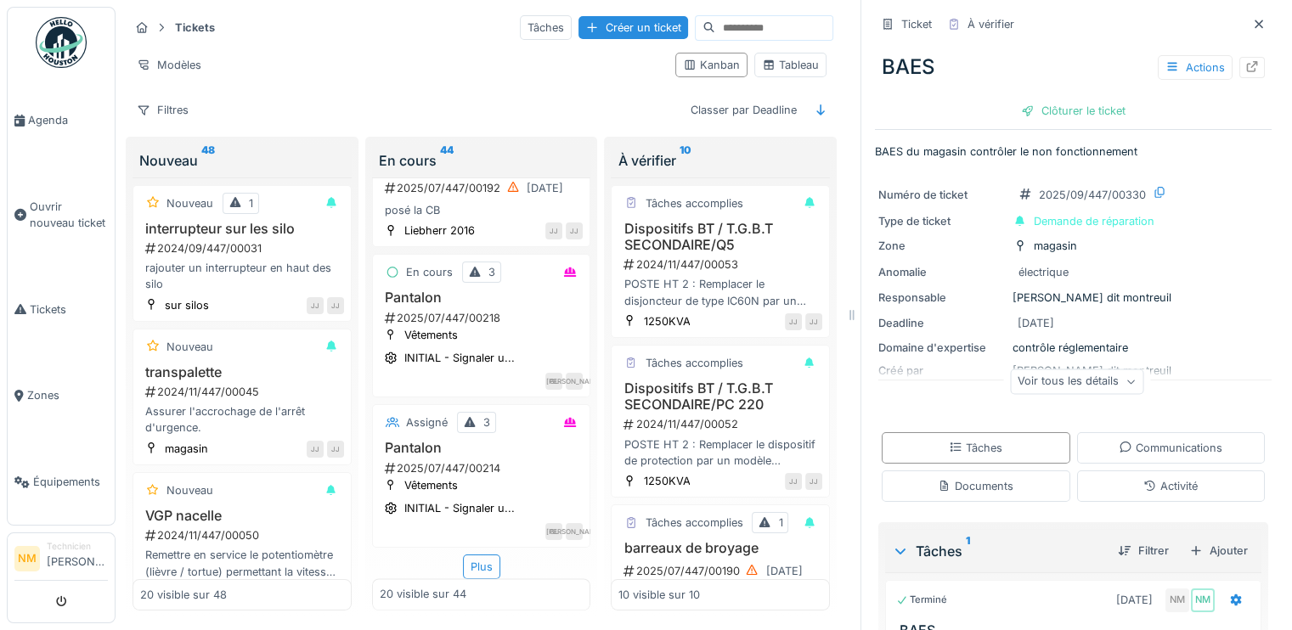
scroll to position [2535, 0]
click at [483, 555] on div "Plus" at bounding box center [481, 567] width 37 height 25
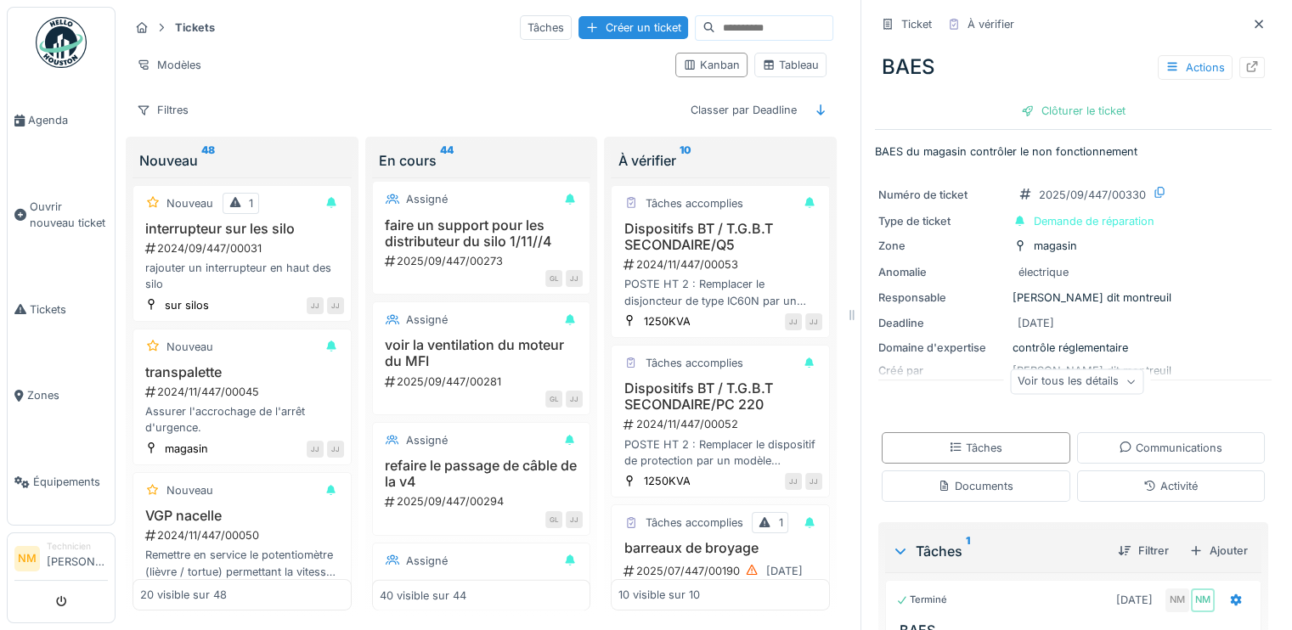
scroll to position [3822, 0]
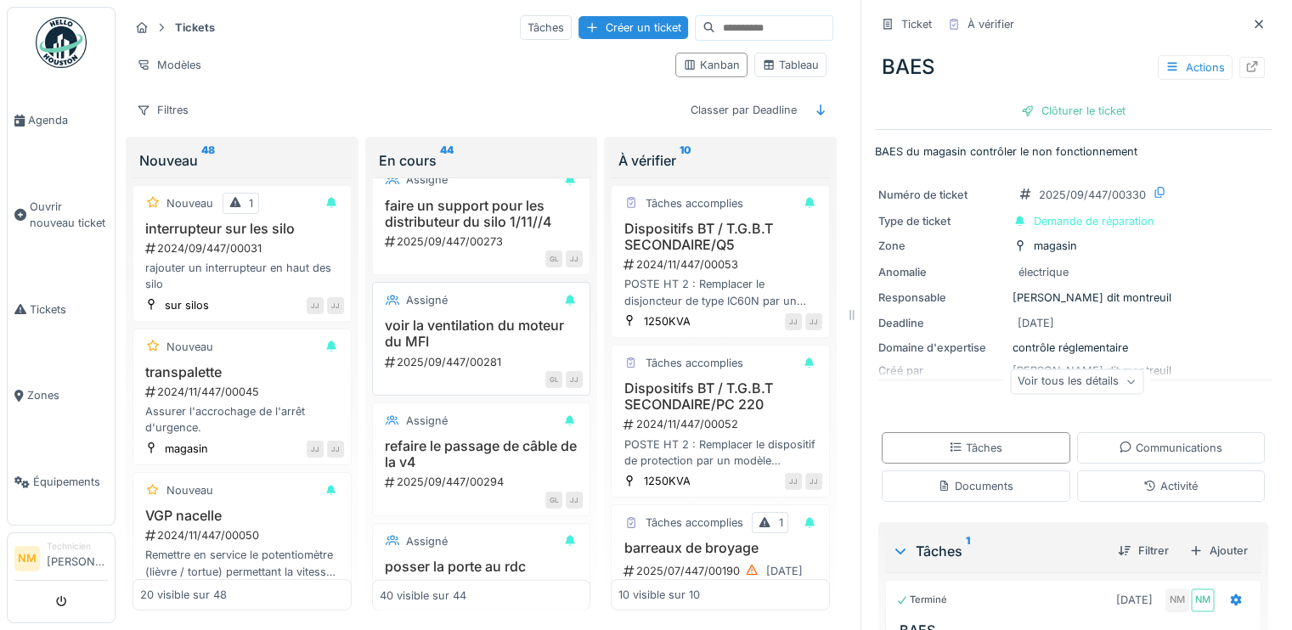
click at [438, 334] on h3 "voir la ventilation du moteur du MFI" at bounding box center [482, 334] width 204 height 32
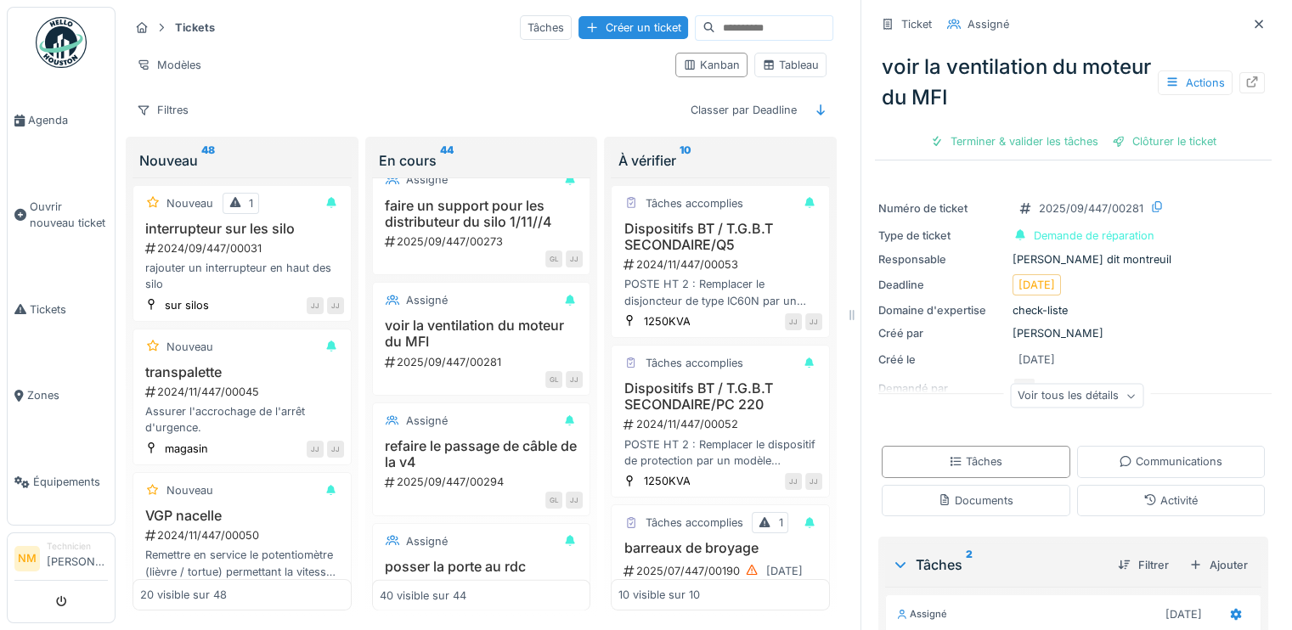
click at [1020, 397] on div "Voir tous les détails" at bounding box center [1076, 396] width 133 height 25
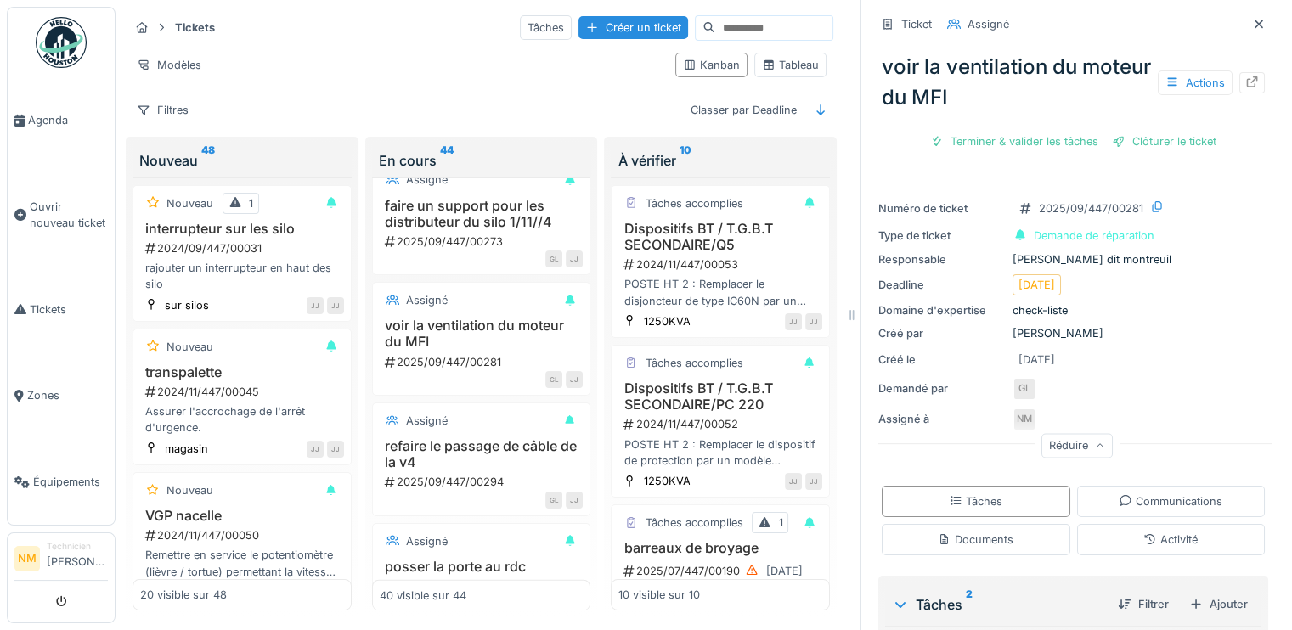
scroll to position [431, 0]
